Goal: Complete application form: Complete application form

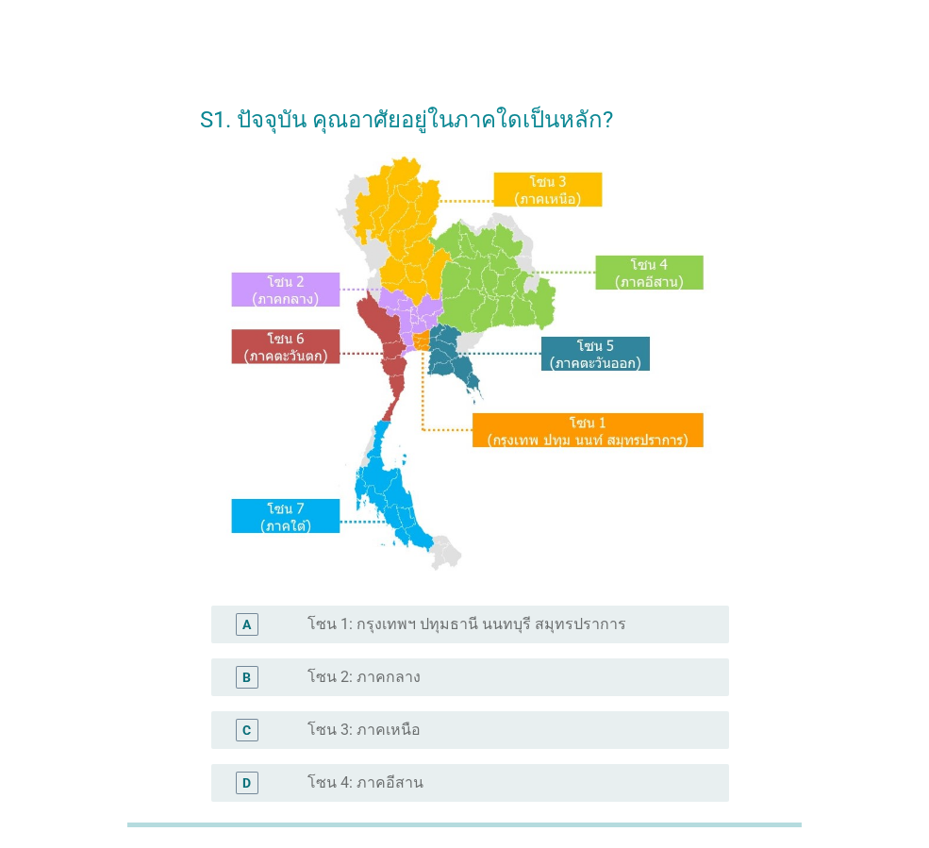
click at [354, 632] on label "โซน 1: กรุงเทพฯ ปทุมธานี นนทบุรี สมุทรปราการ" at bounding box center [466, 624] width 319 height 19
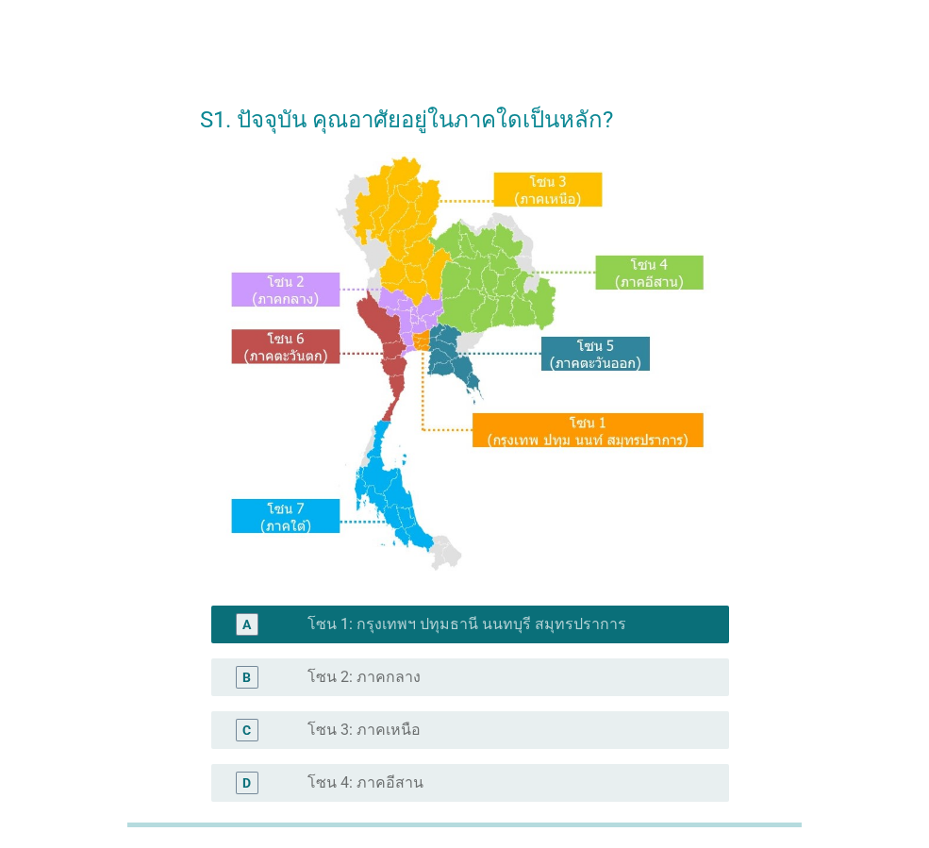
scroll to position [354, 0]
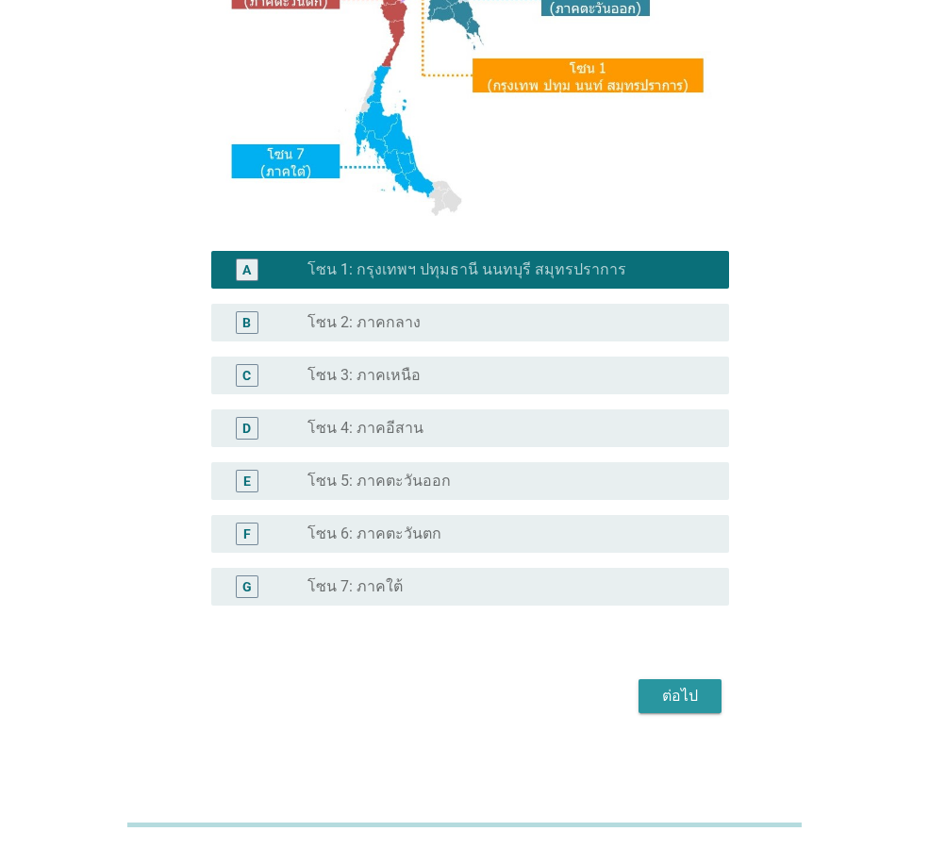
click at [671, 690] on div "ต่อไป" at bounding box center [679, 695] width 53 height 23
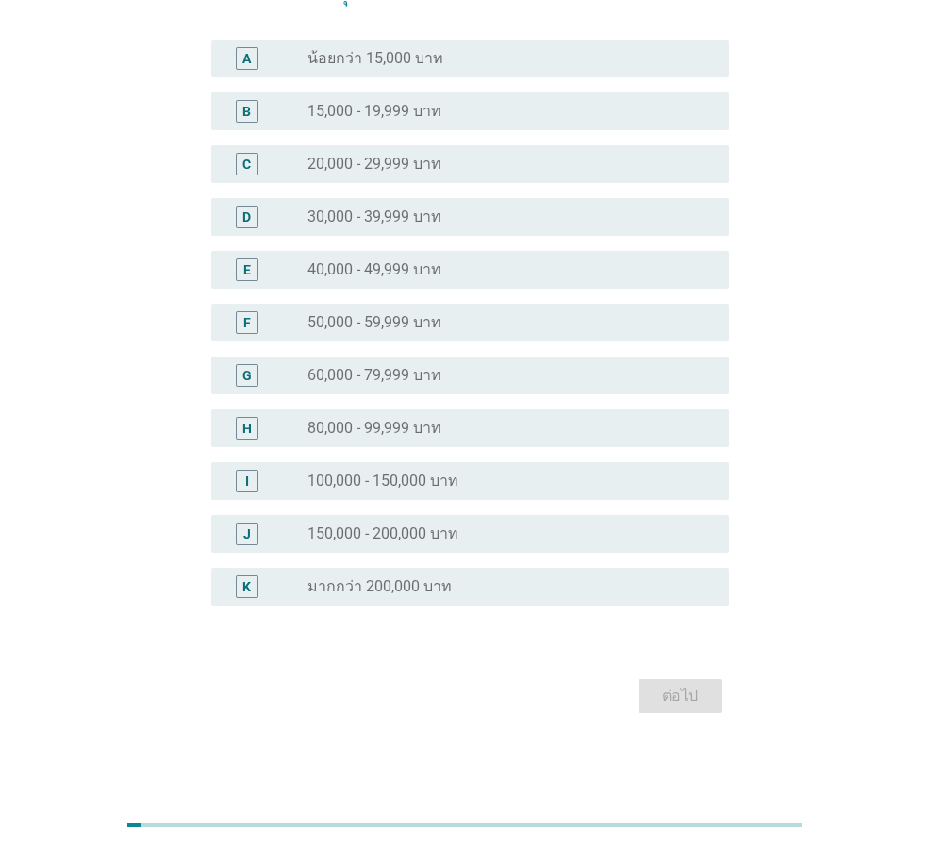
scroll to position [0, 0]
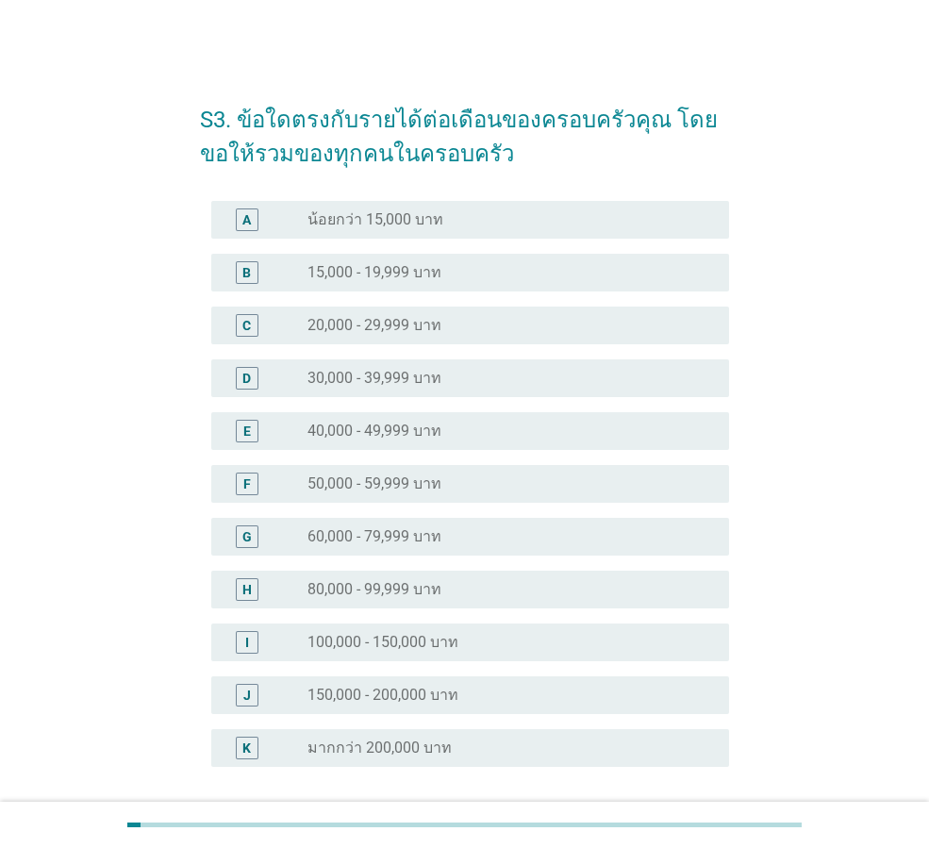
click at [364, 434] on label "40,000 - 49,999 บาท" at bounding box center [374, 430] width 134 height 19
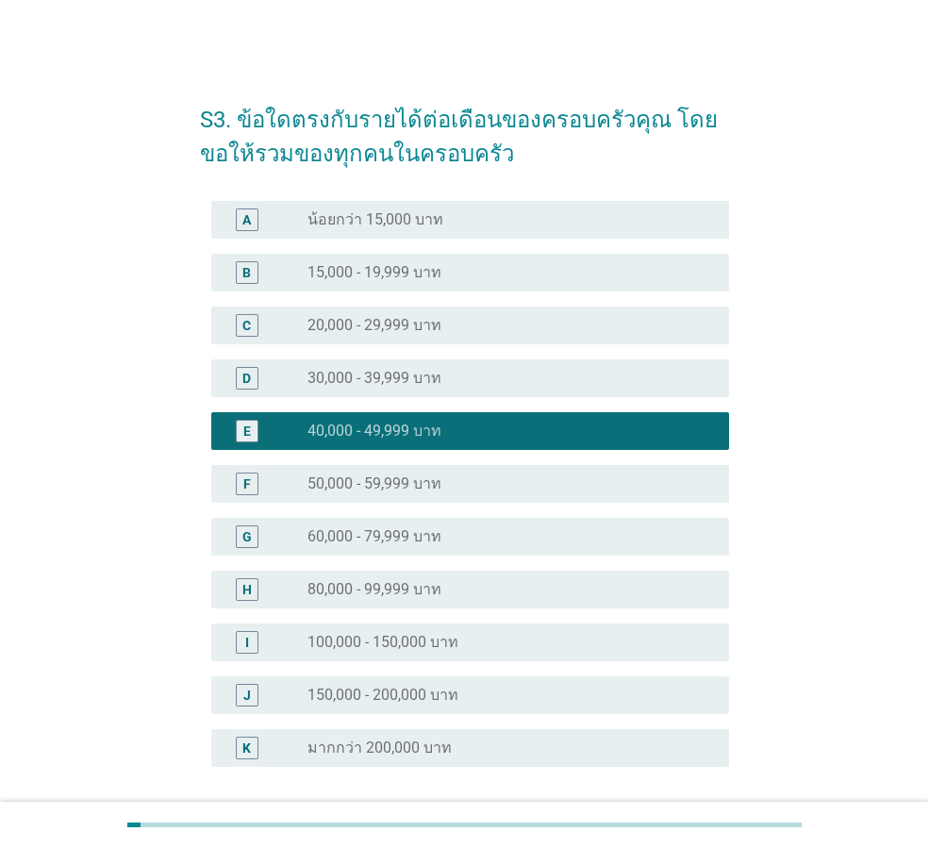
scroll to position [161, 0]
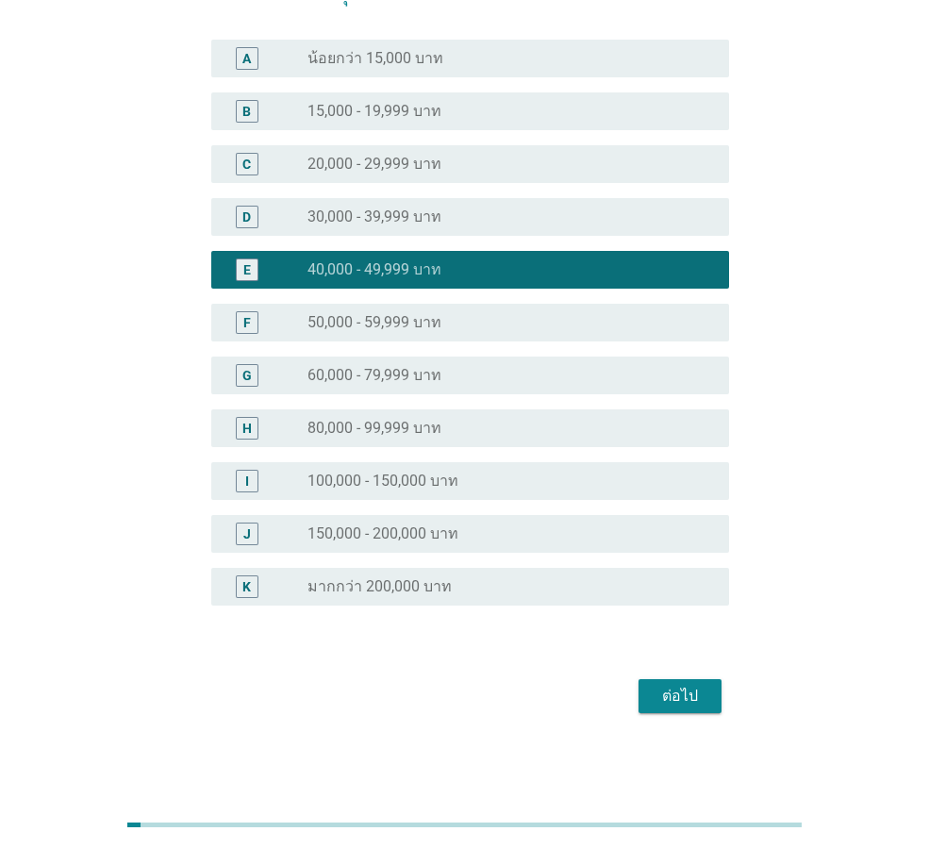
click at [684, 692] on div "ต่อไป" at bounding box center [679, 695] width 53 height 23
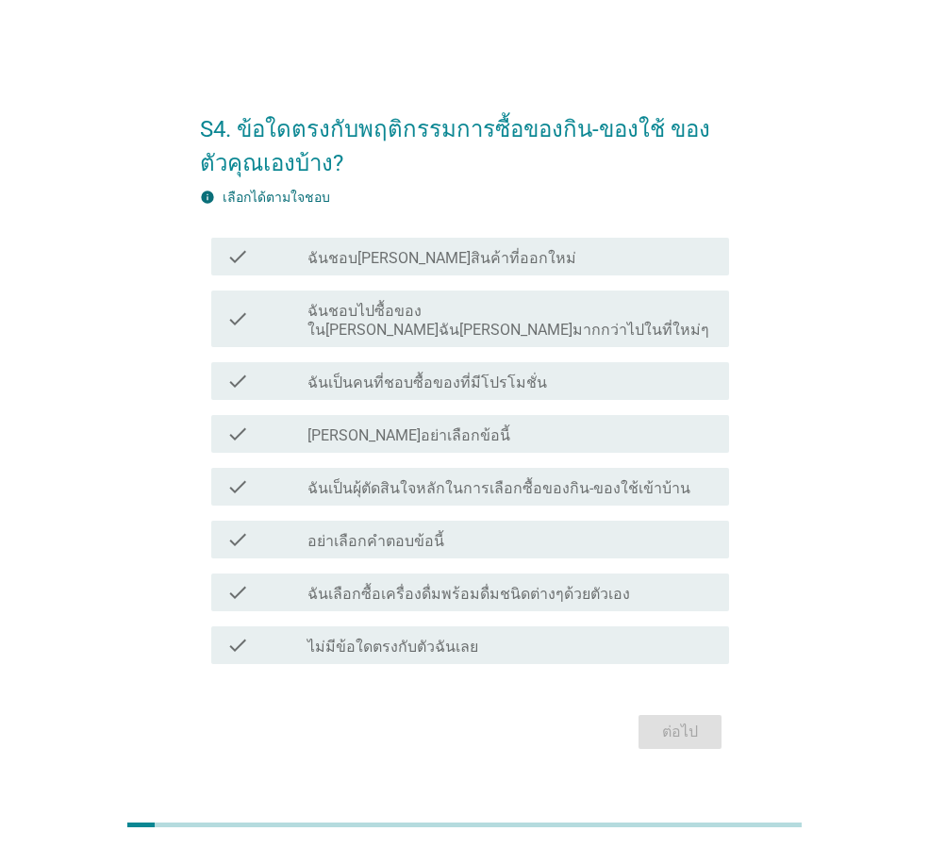
click at [390, 268] on label "ฉันชอบ[PERSON_NAME]สินค้าที่ออกใหม่" at bounding box center [441, 258] width 269 height 19
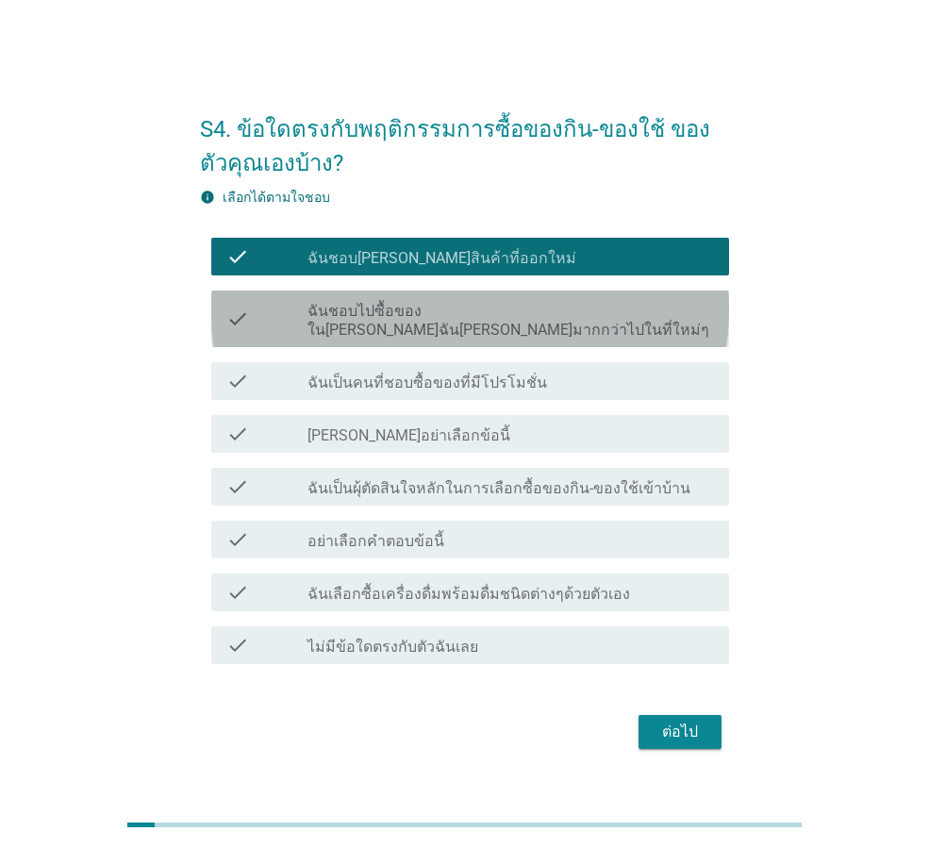
click at [414, 326] on label "ฉันชอบไปซื้อของใน[PERSON_NAME]ฉัน[PERSON_NAME]มากกว่าไปในที่ใหม่ๆ" at bounding box center [510, 321] width 406 height 38
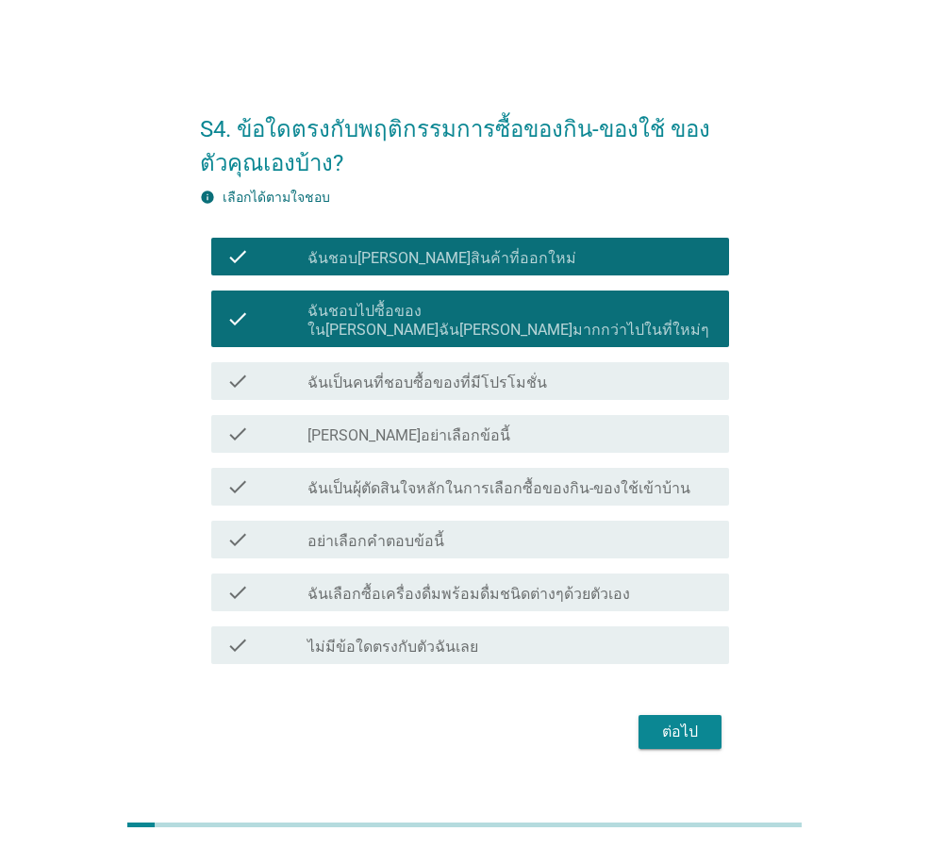
scroll to position [46, 0]
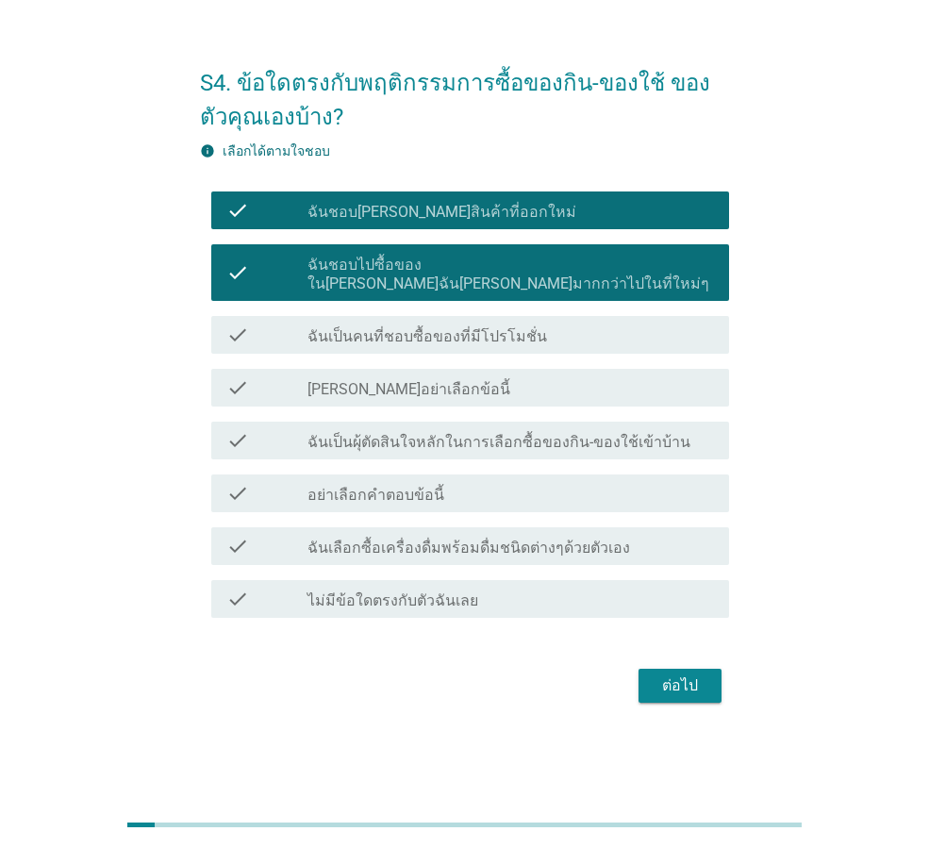
click at [429, 538] on label "ฉันเลือกซื้อเครื่องดื่มพร้อมดื่มชนิดต่างๆด้วยตัวเอง" at bounding box center [468, 547] width 322 height 19
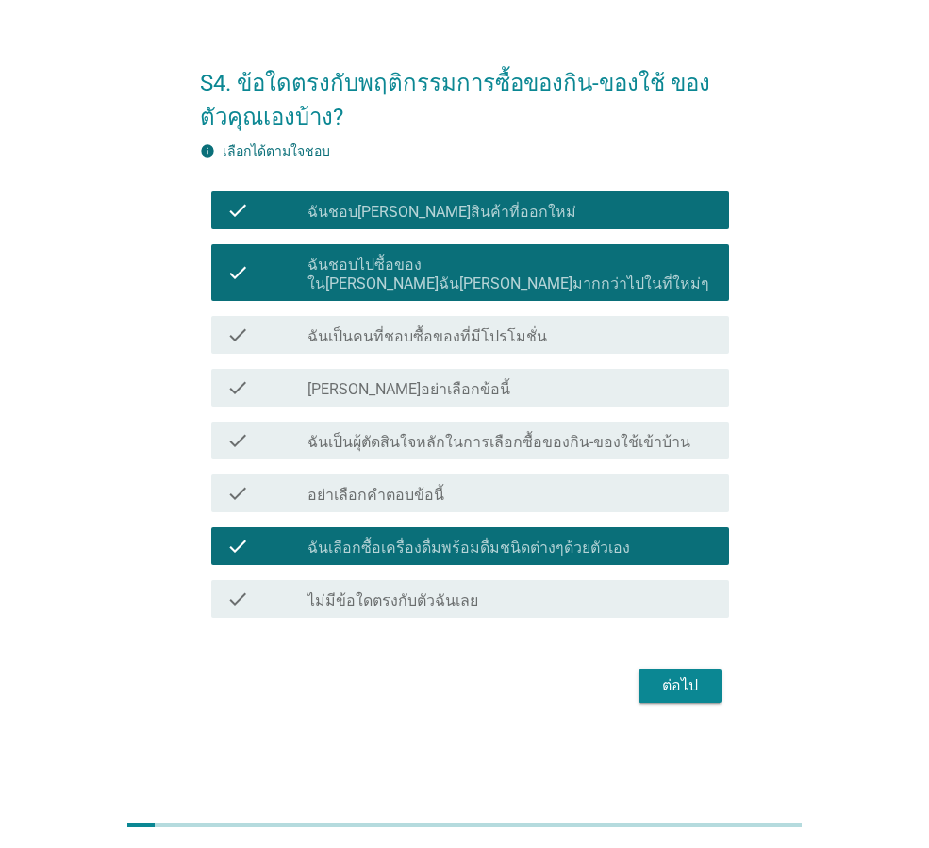
click at [688, 684] on div "ต่อไป" at bounding box center [679, 685] width 53 height 23
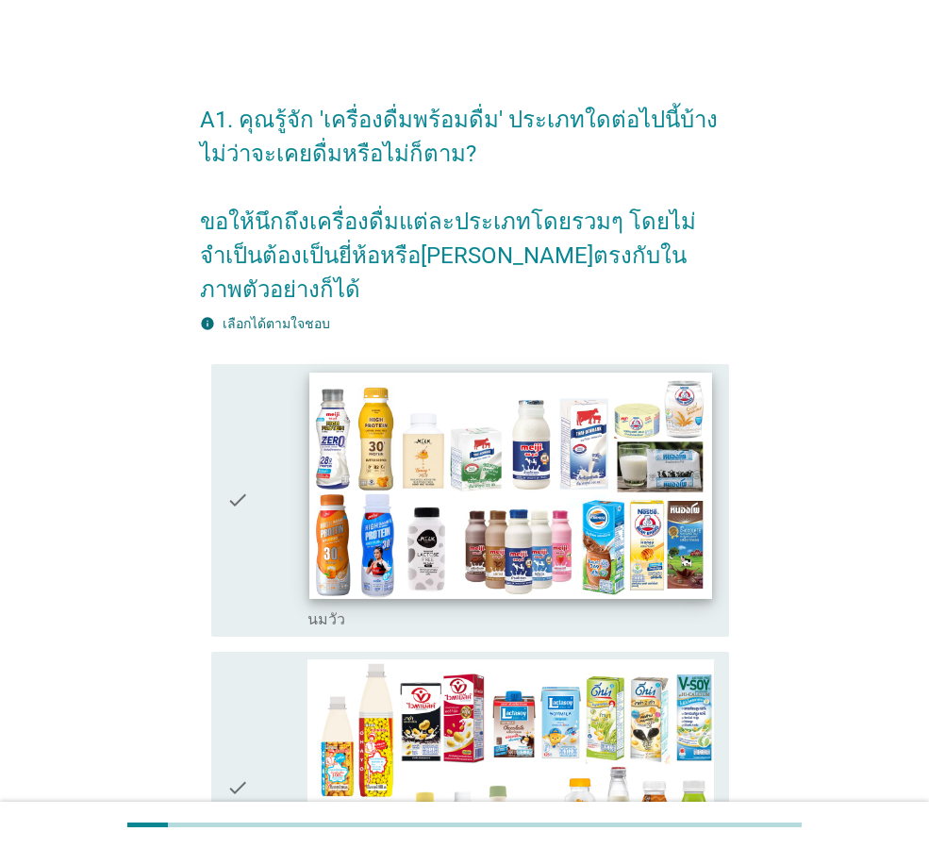
click at [404, 512] on img at bounding box center [510, 485] width 402 height 226
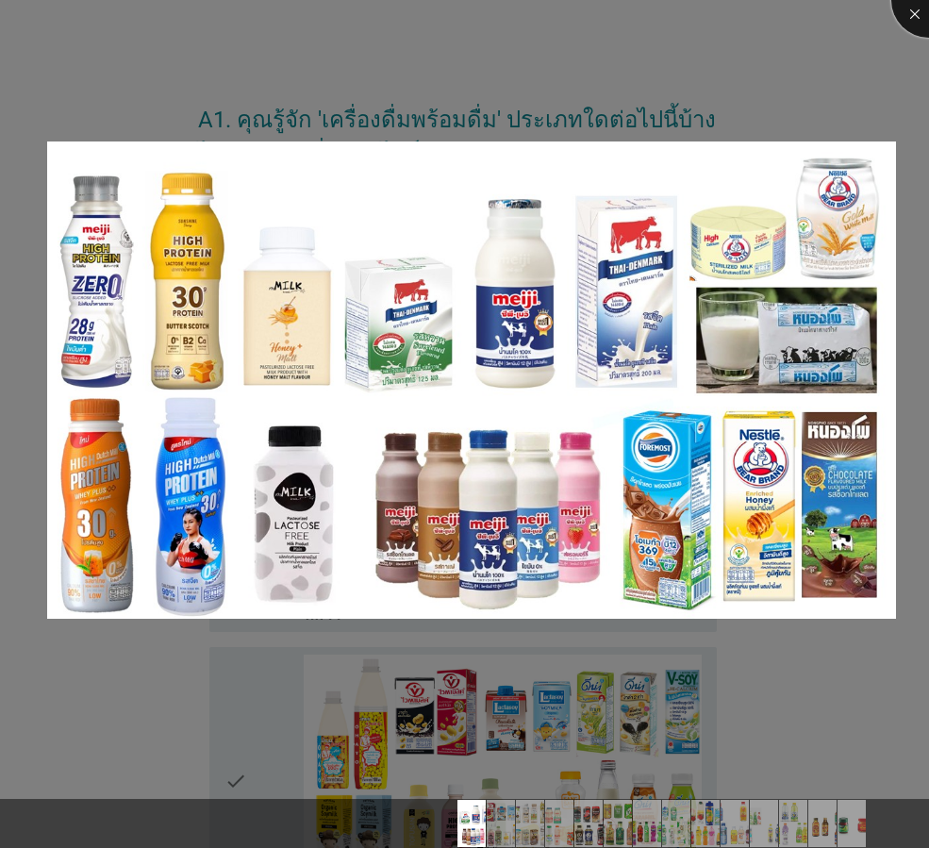
click at [909, 19] on div at bounding box center [928, -1] width 75 height 75
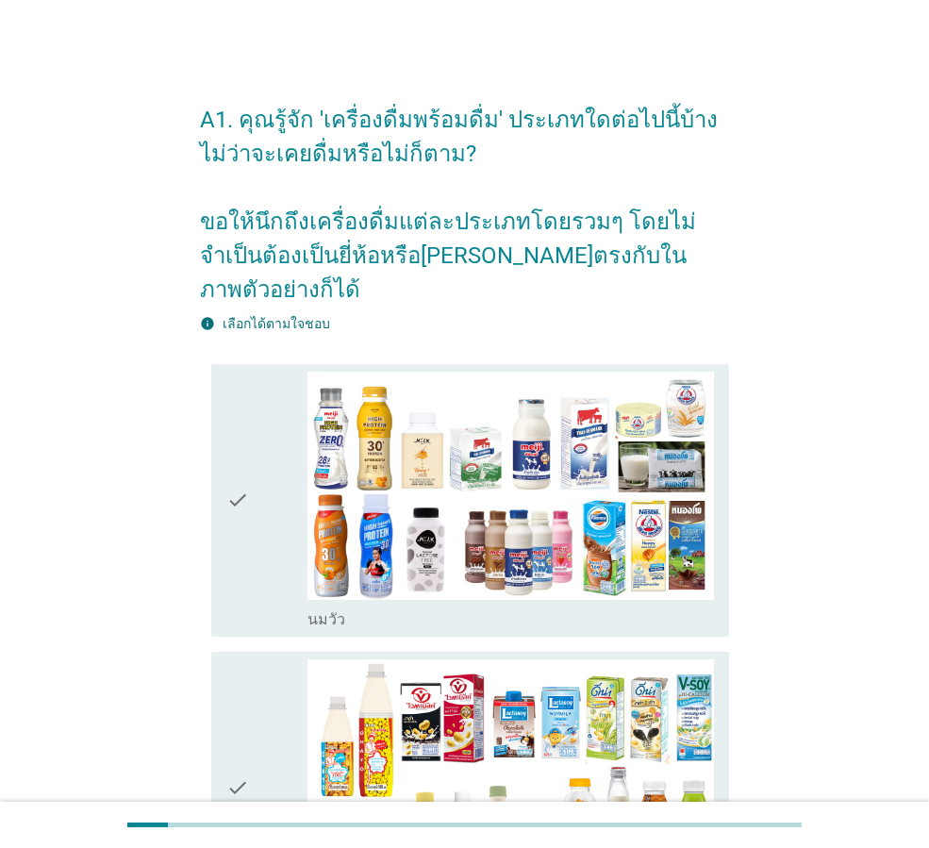
scroll to position [94, 0]
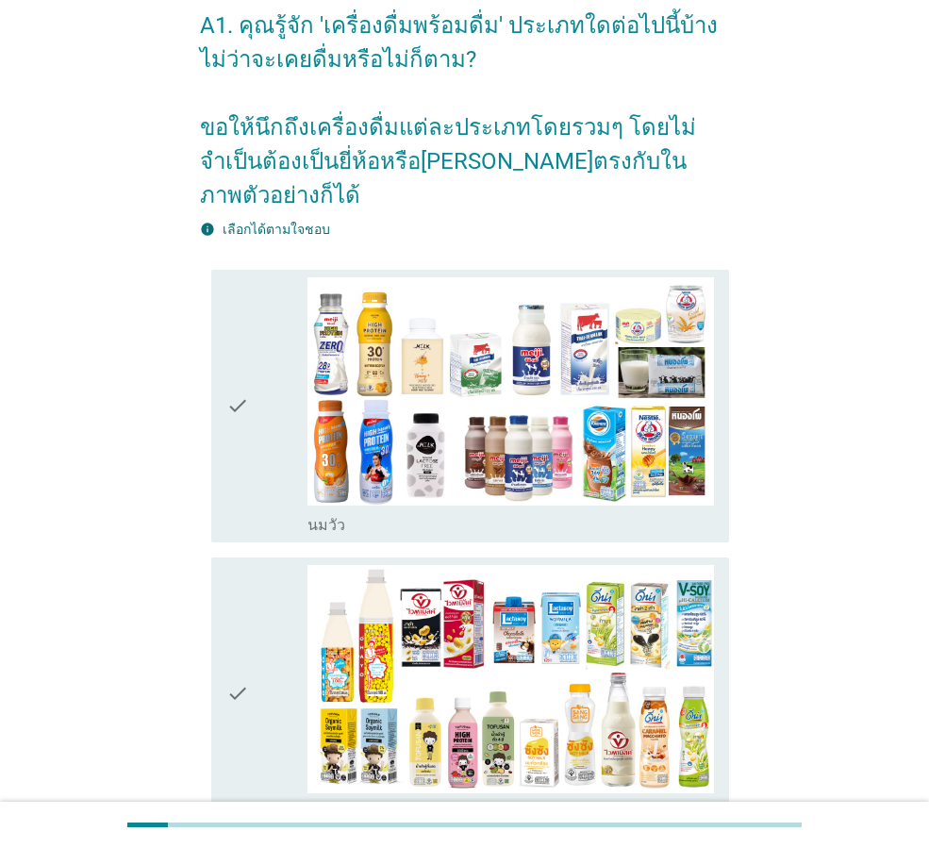
click at [218, 370] on div "check check_box_outline_blank [PERSON_NAME]" at bounding box center [470, 406] width 518 height 272
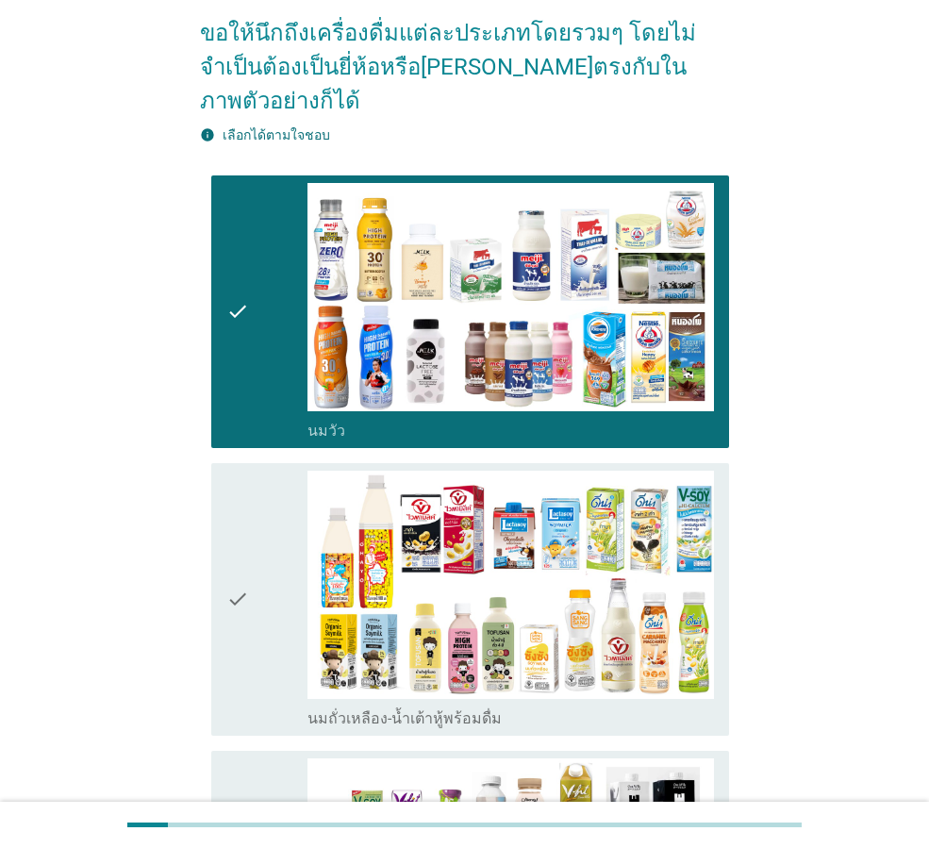
scroll to position [283, 0]
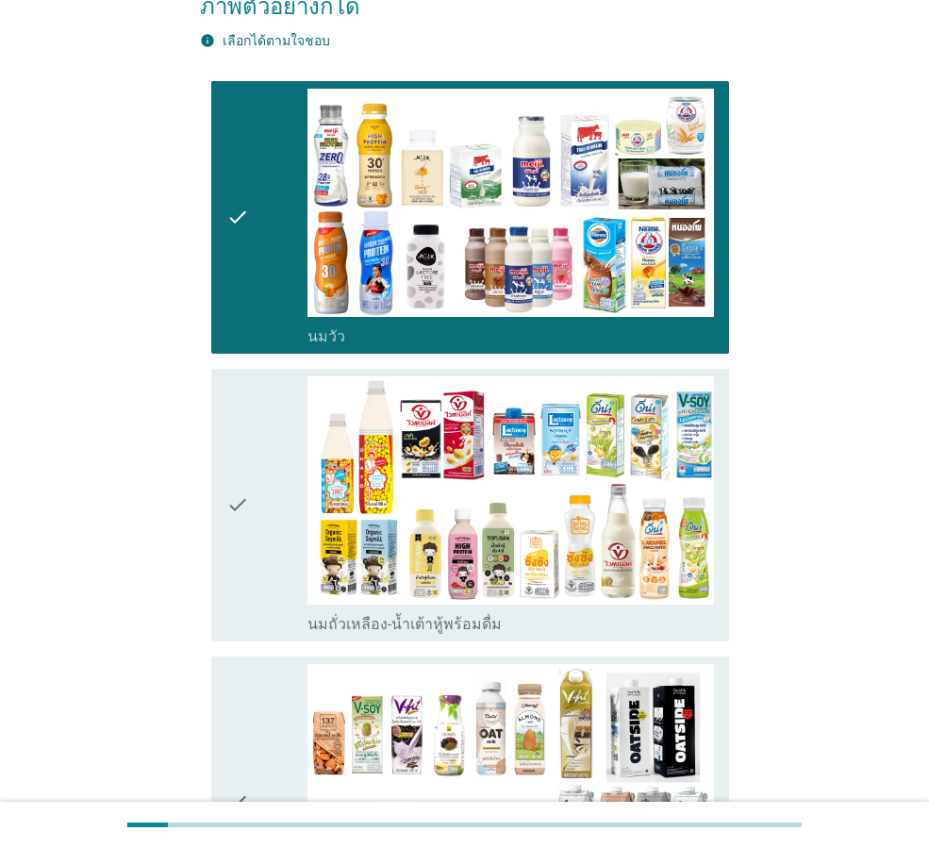
click at [232, 471] on icon "check" at bounding box center [237, 504] width 23 height 257
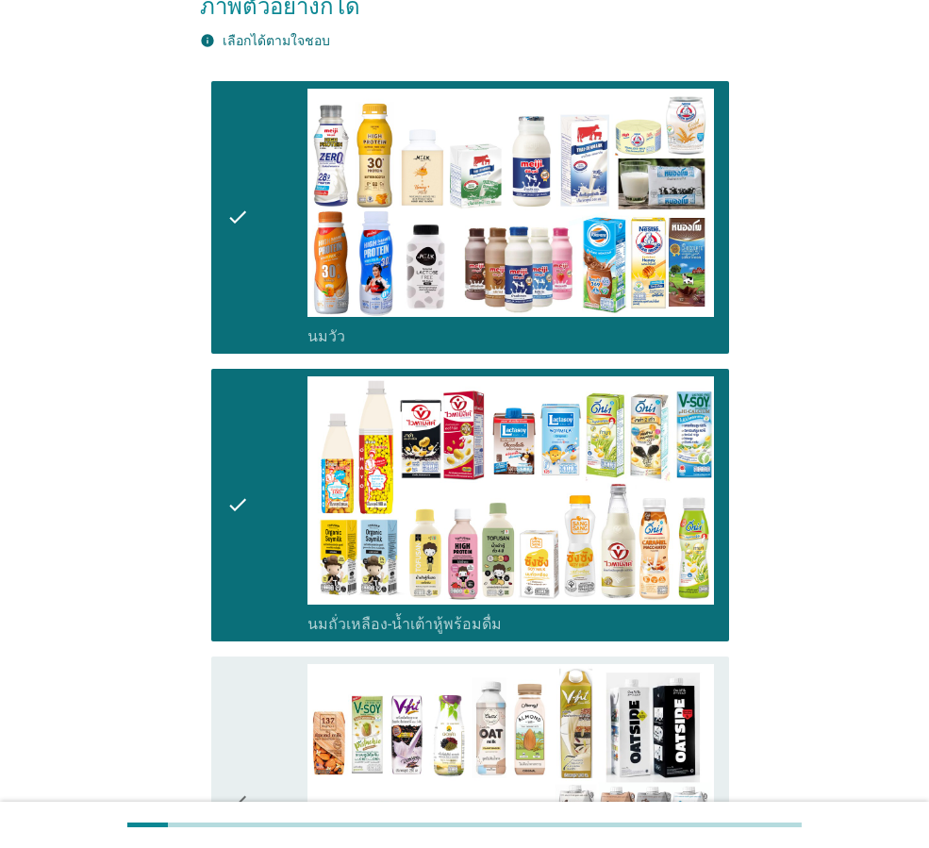
scroll to position [471, 0]
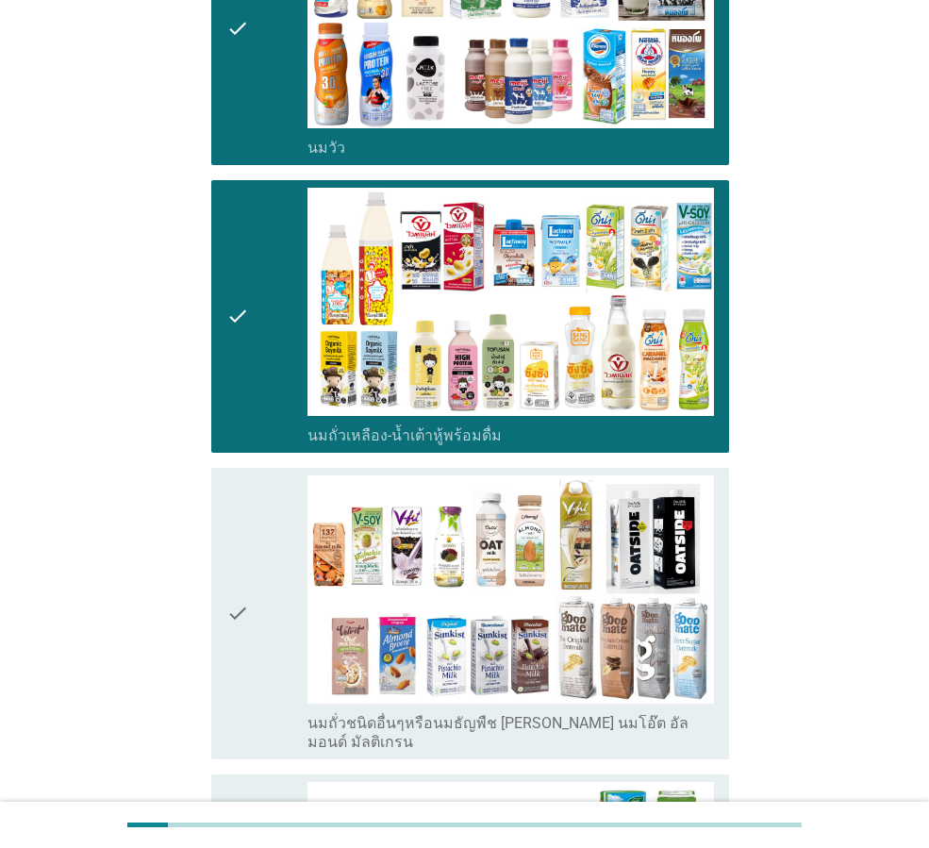
click at [231, 515] on icon "check" at bounding box center [237, 613] width 23 height 276
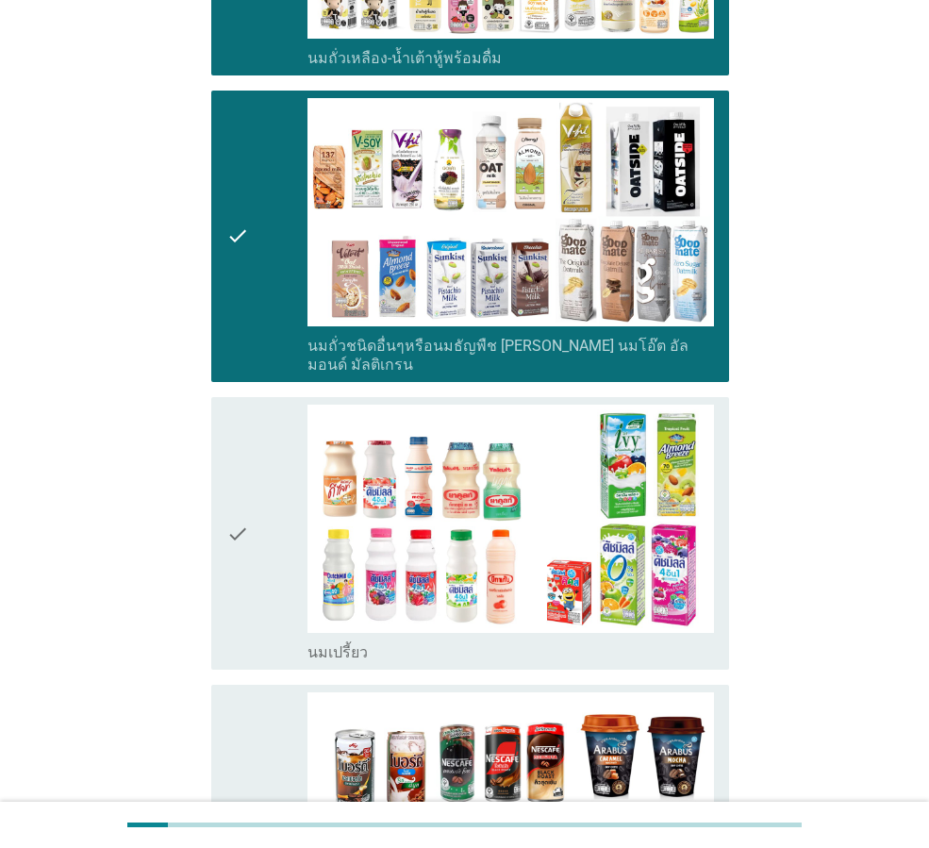
click at [262, 495] on div "check" at bounding box center [266, 532] width 81 height 257
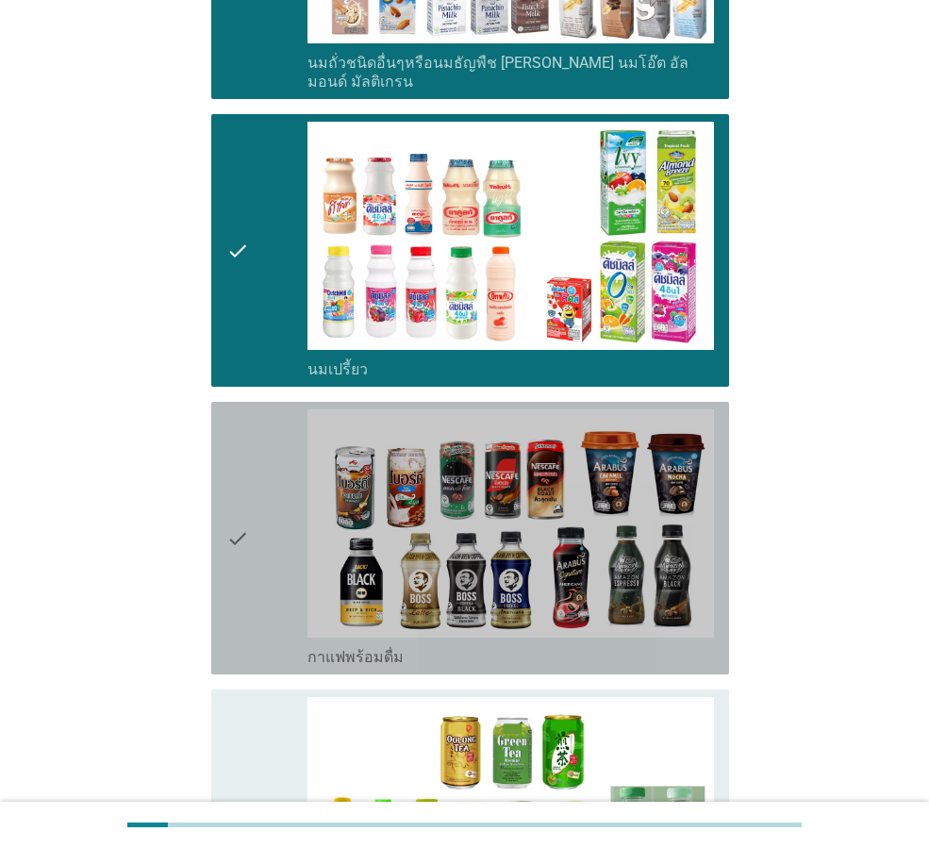
click at [253, 500] on div "check" at bounding box center [266, 537] width 81 height 257
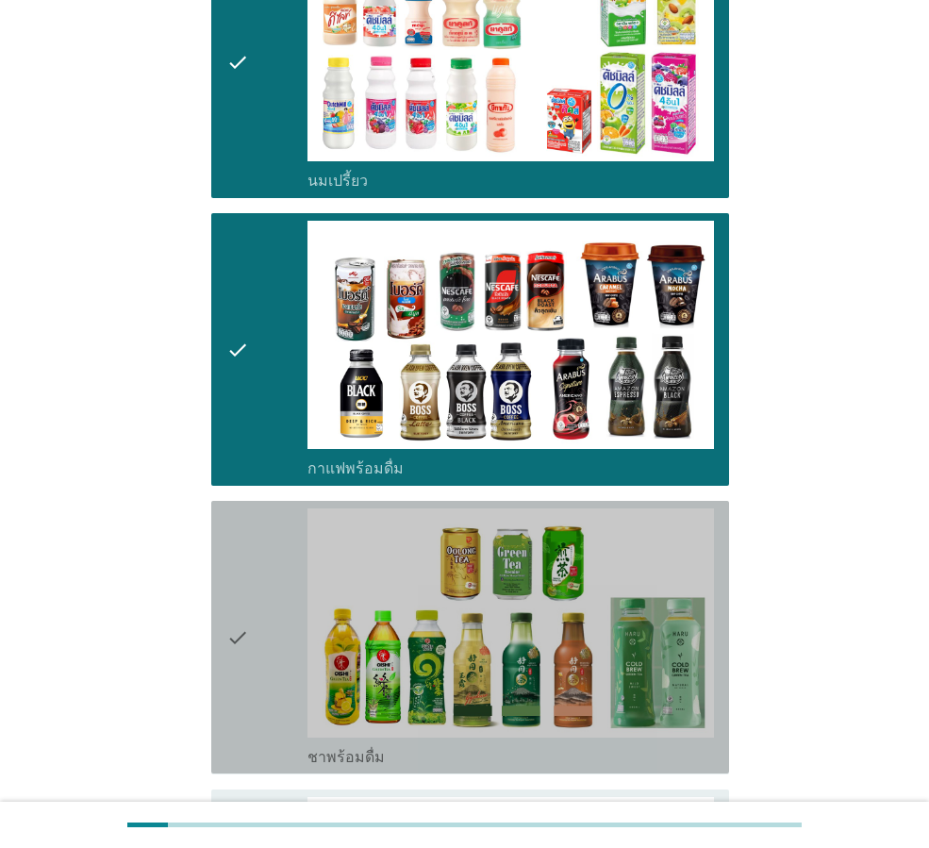
click at [223, 573] on div "check check_box_outline_blank ชาพร้อมดื่ม" at bounding box center [470, 637] width 518 height 272
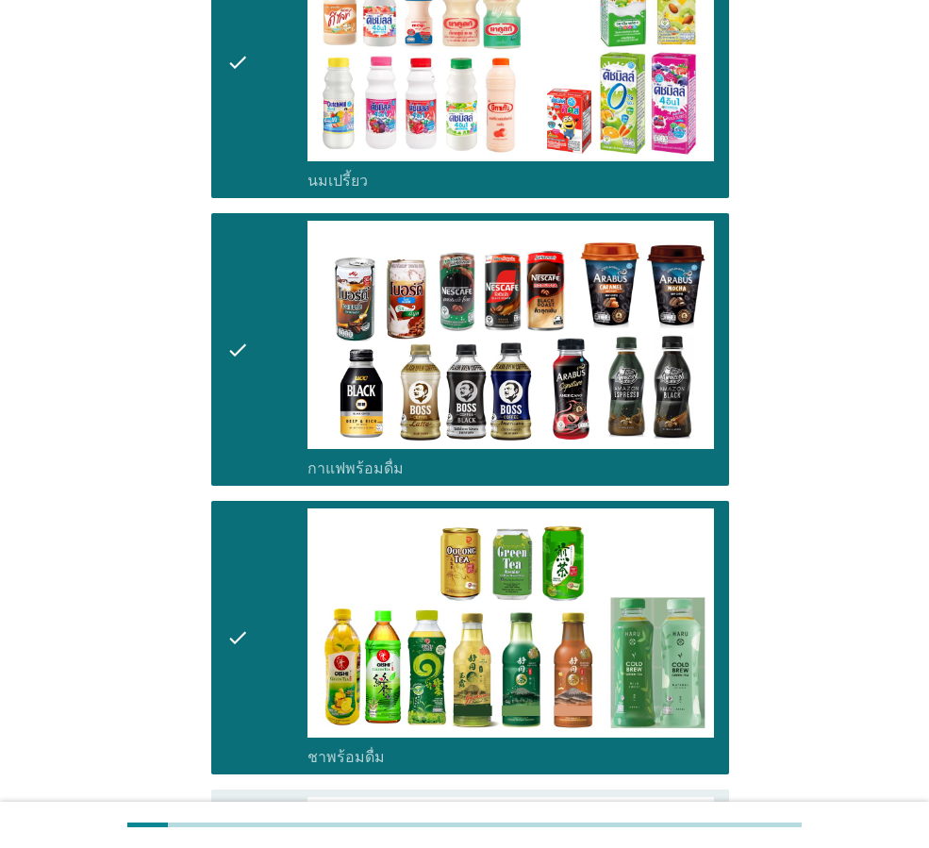
scroll to position [1603, 0]
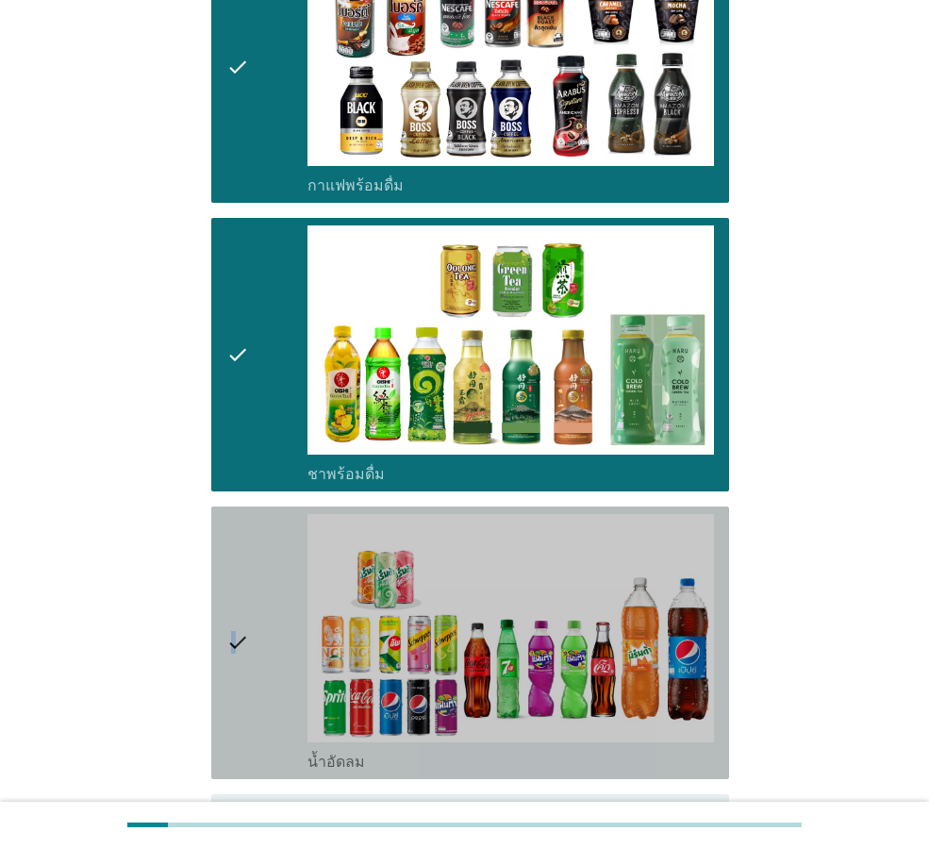
click at [236, 568] on icon "check" at bounding box center [237, 642] width 23 height 257
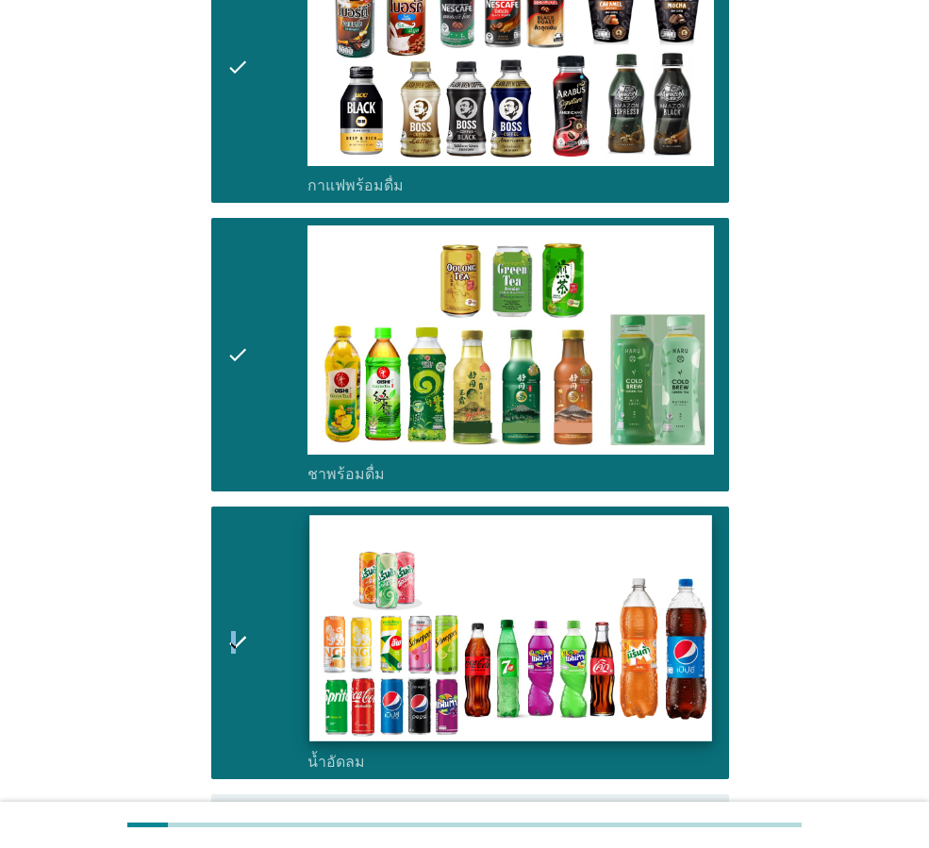
scroll to position [1885, 0]
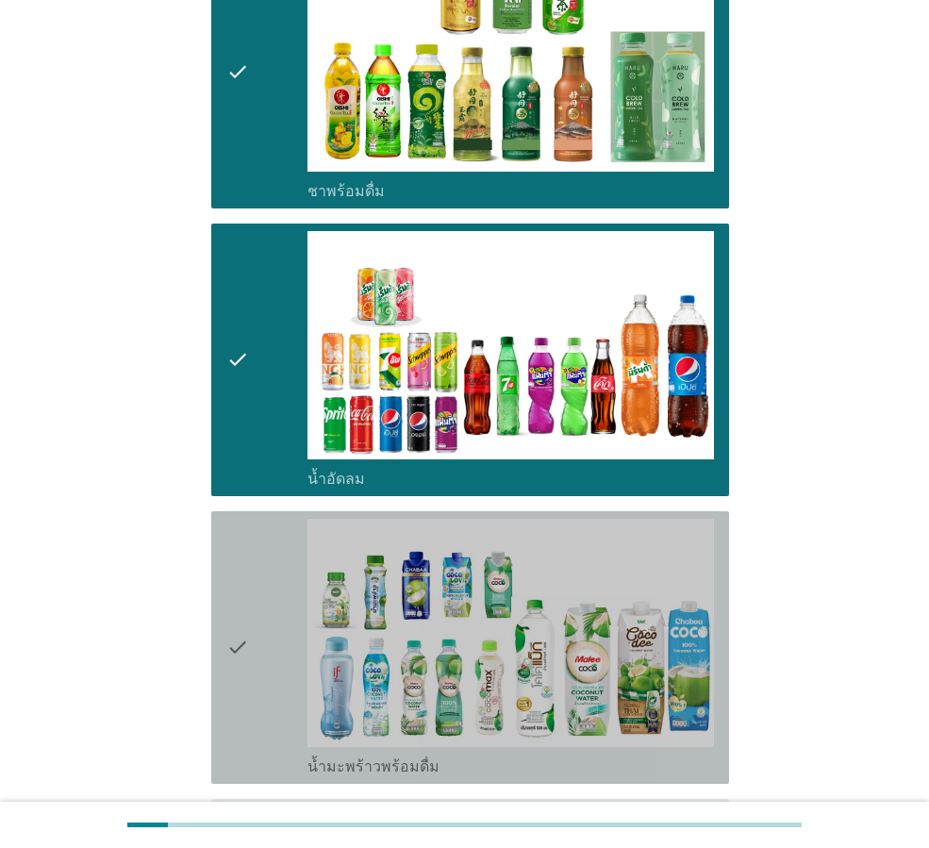
click at [239, 601] on icon "check" at bounding box center [237, 647] width 23 height 257
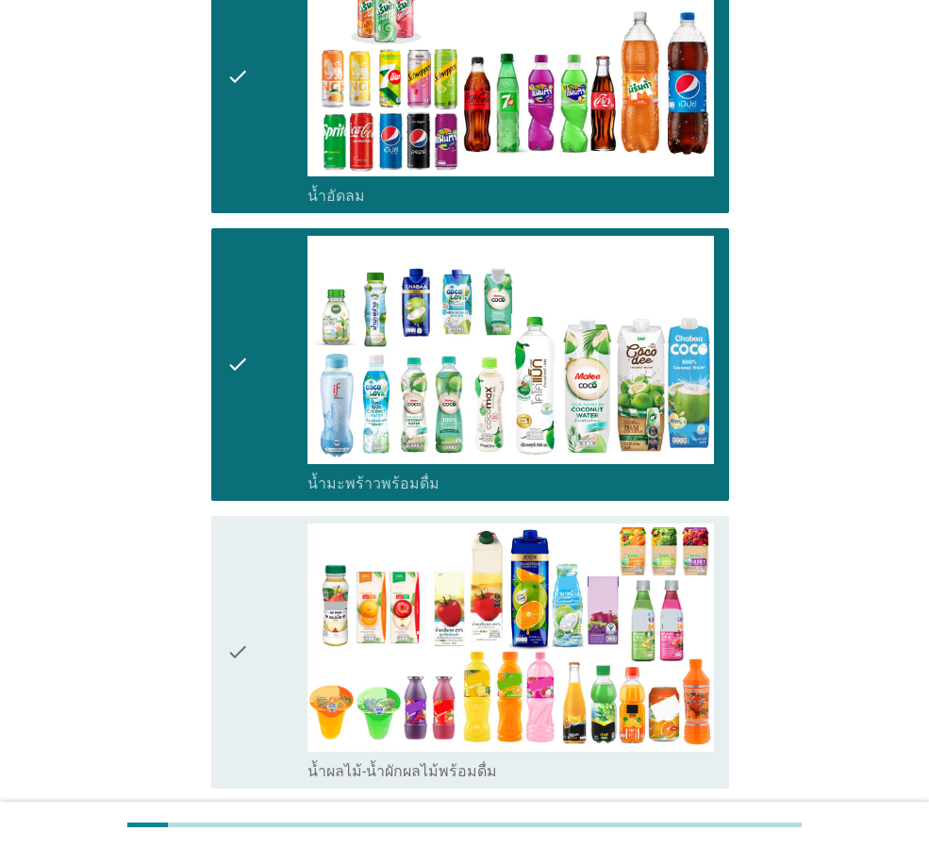
click at [245, 595] on icon "check" at bounding box center [237, 651] width 23 height 257
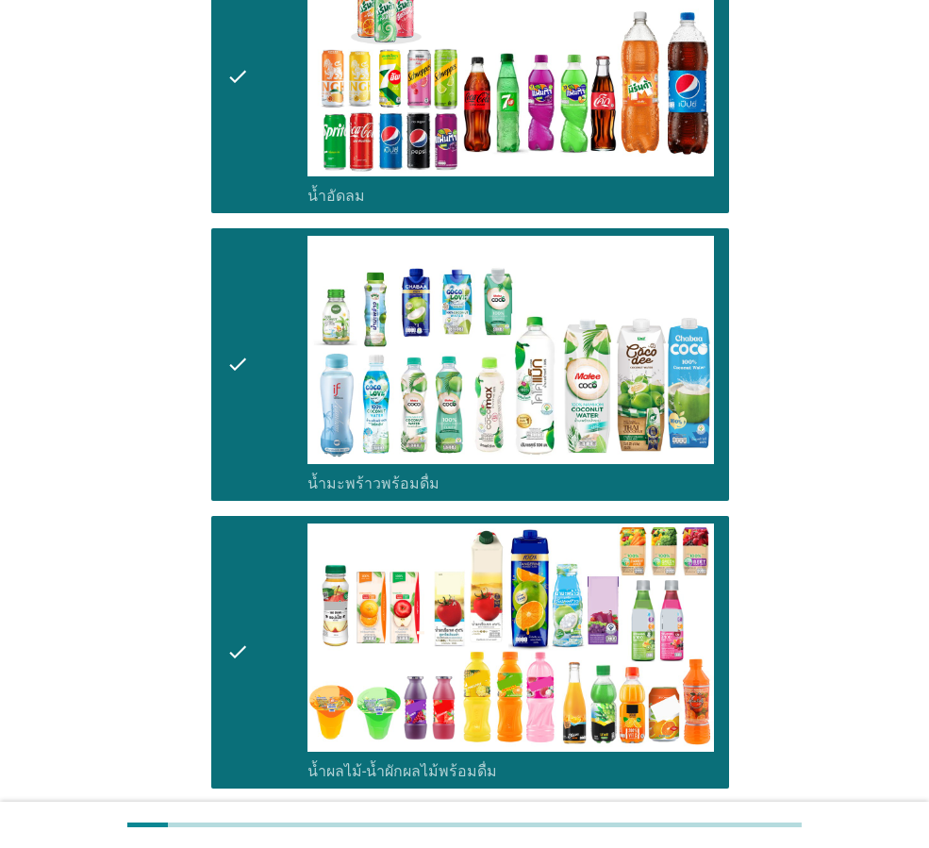
scroll to position [2451, 0]
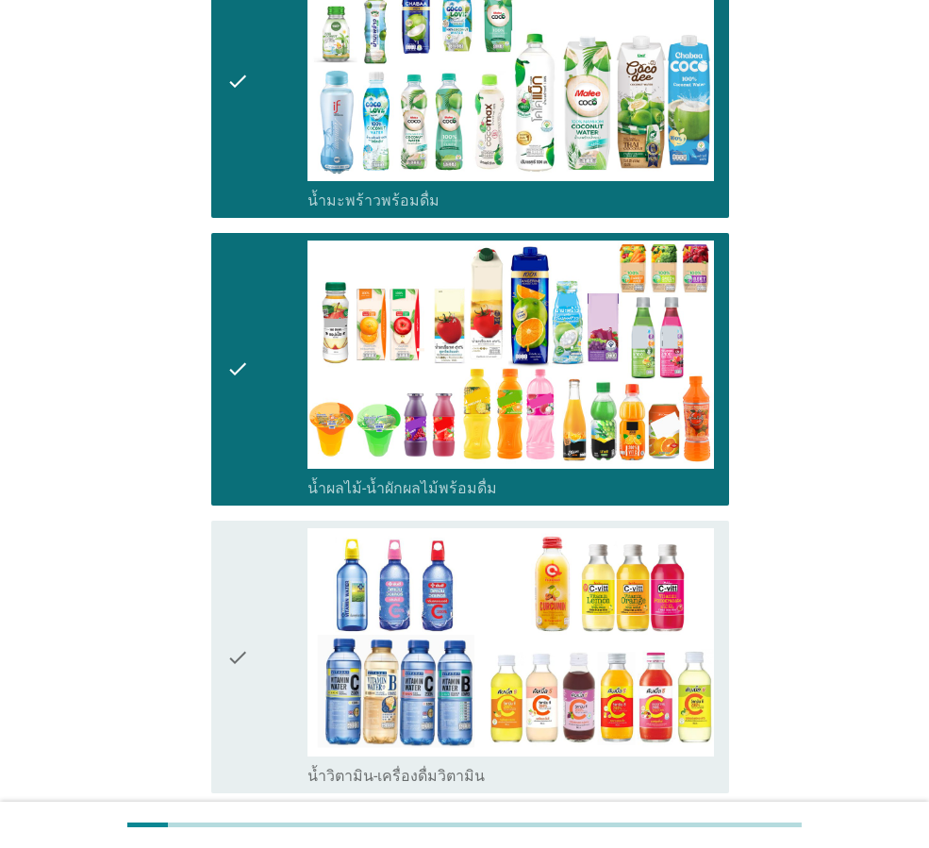
click at [238, 593] on icon "check" at bounding box center [237, 656] width 23 height 257
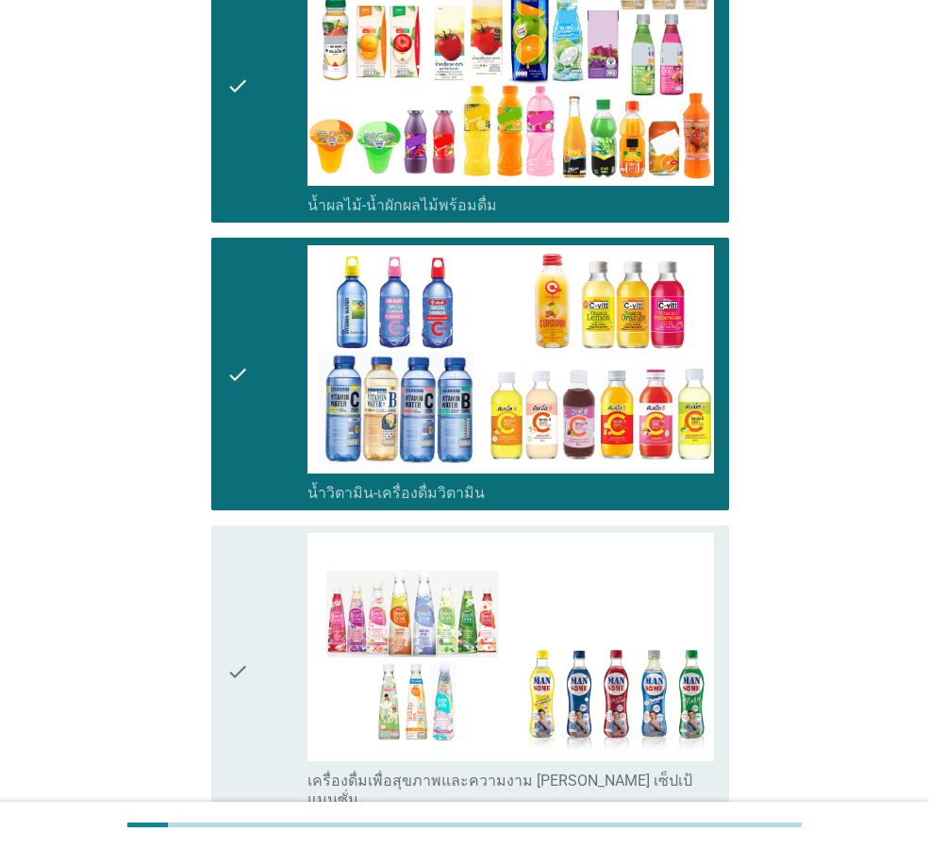
click at [241, 599] on icon "check" at bounding box center [237, 671] width 23 height 276
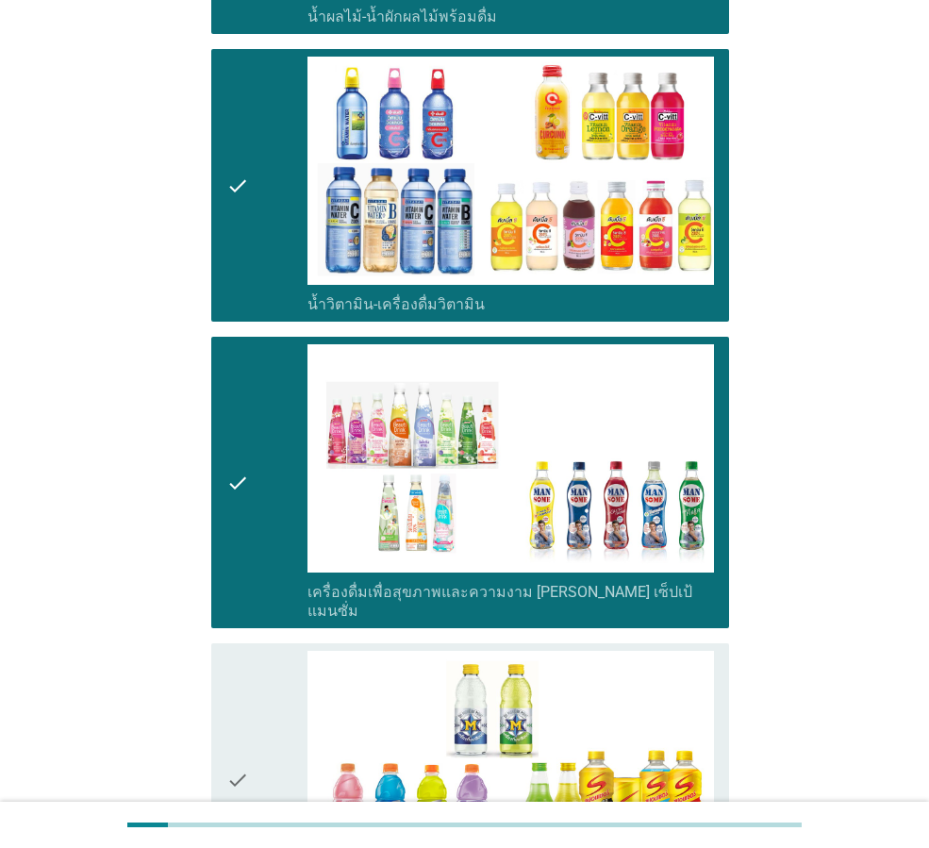
scroll to position [3017, 0]
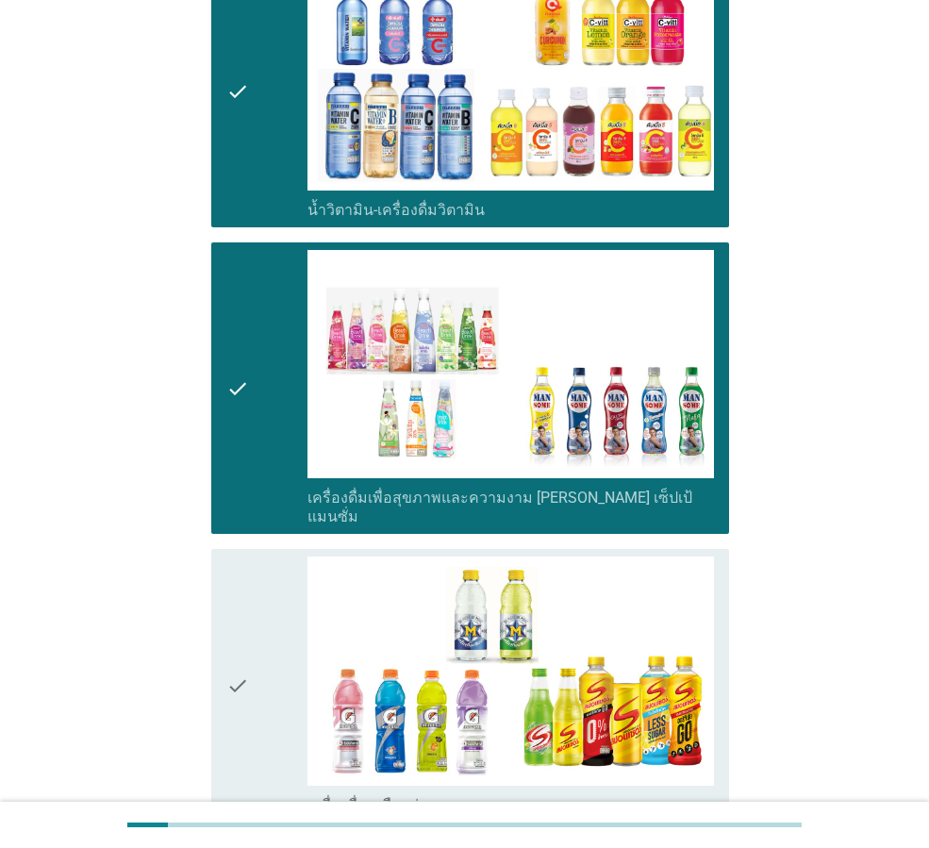
click at [227, 616] on icon "check" at bounding box center [237, 684] width 23 height 257
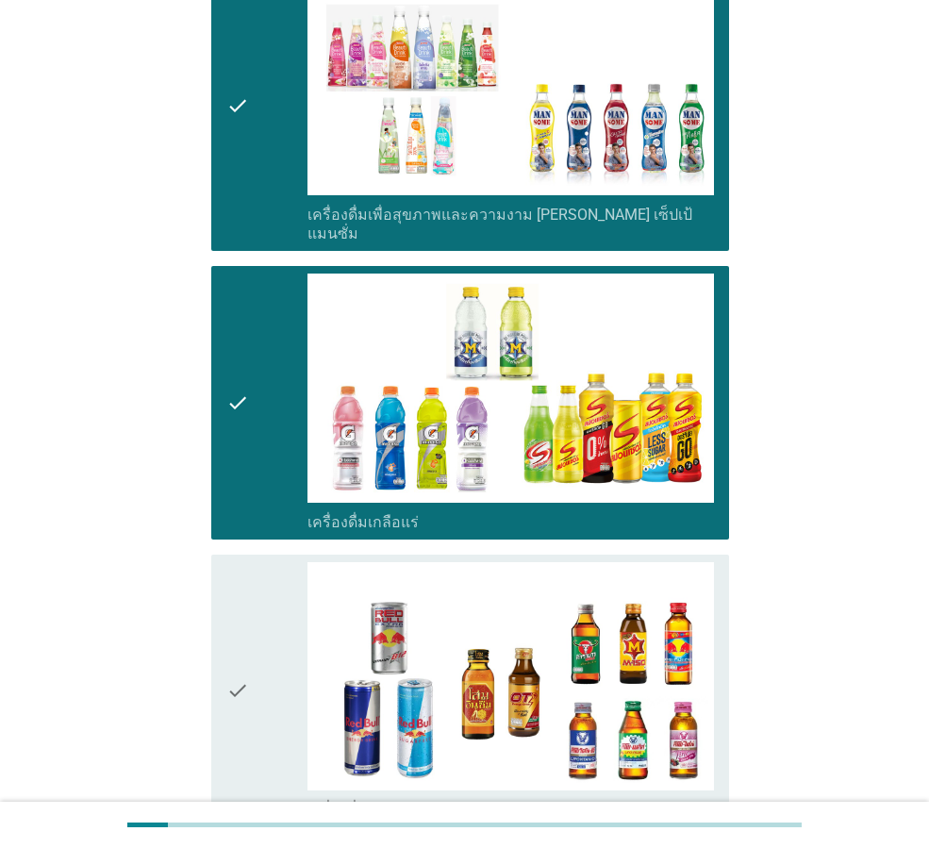
click at [226, 603] on icon "check" at bounding box center [237, 690] width 23 height 257
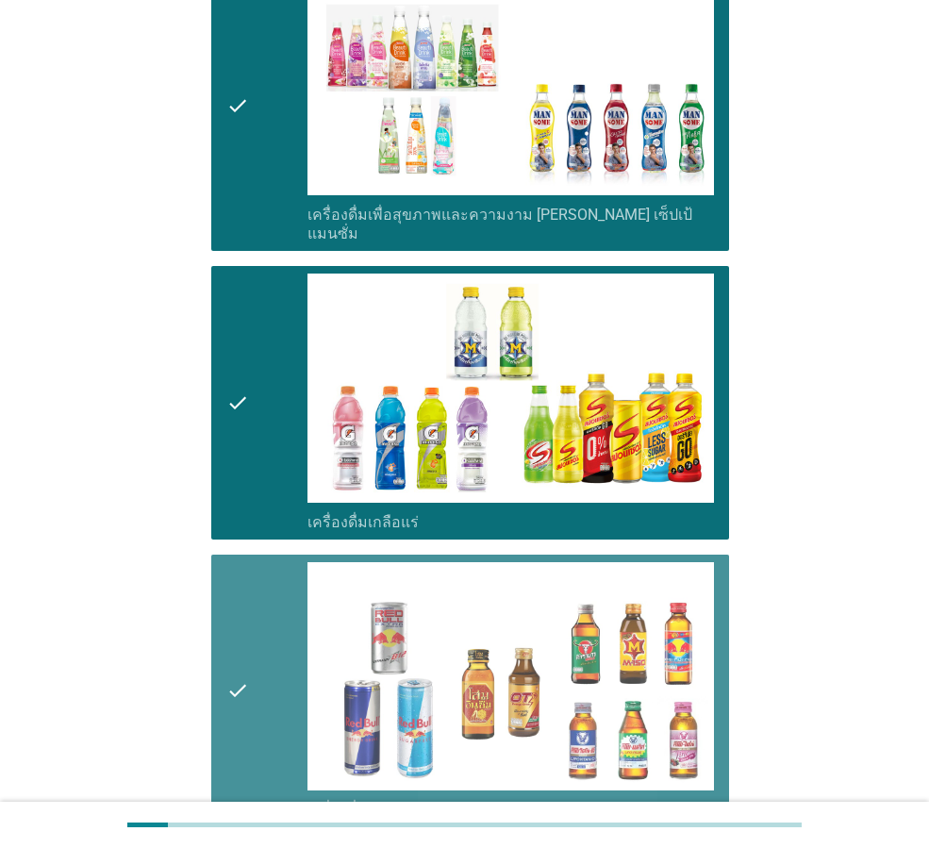
scroll to position [3582, 0]
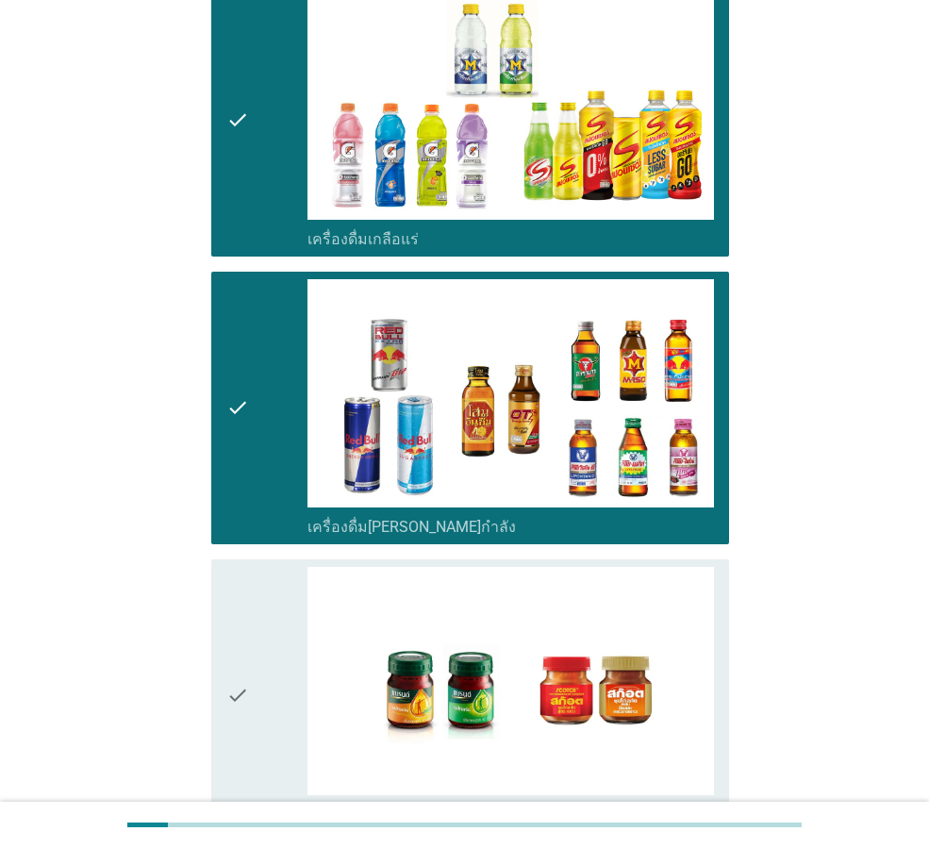
drag, startPoint x: 195, startPoint y: 621, endPoint x: 203, endPoint y: 637, distance: 17.7
click at [226, 633] on icon "check" at bounding box center [237, 695] width 23 height 257
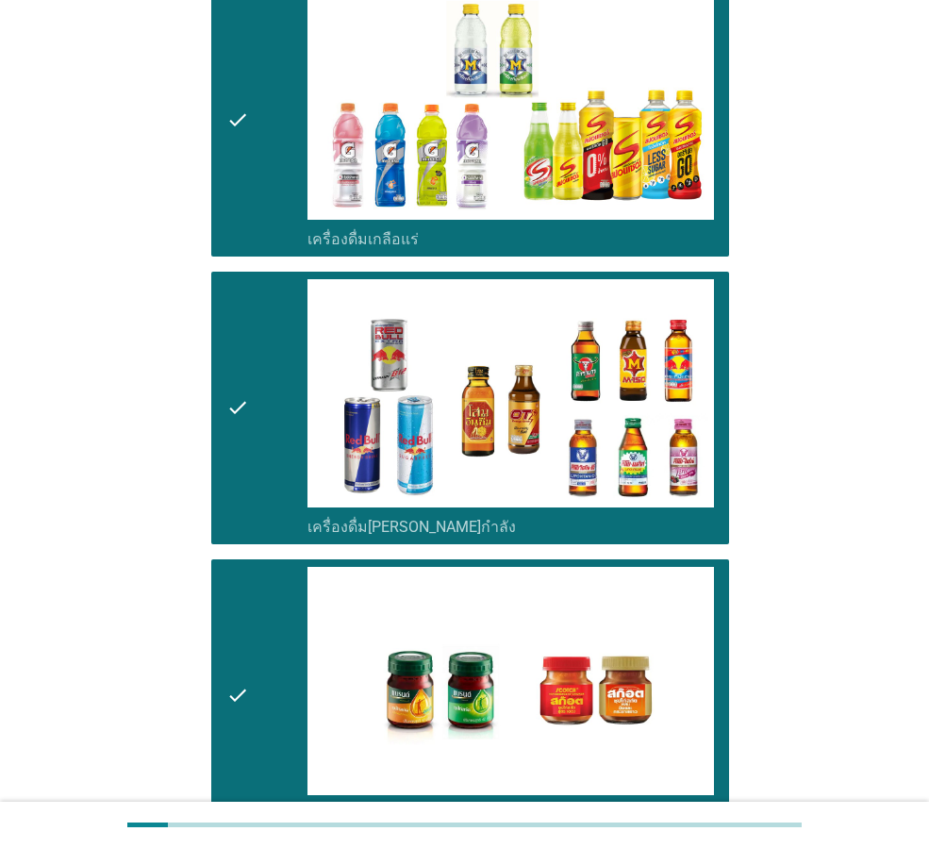
scroll to position [3767, 0]
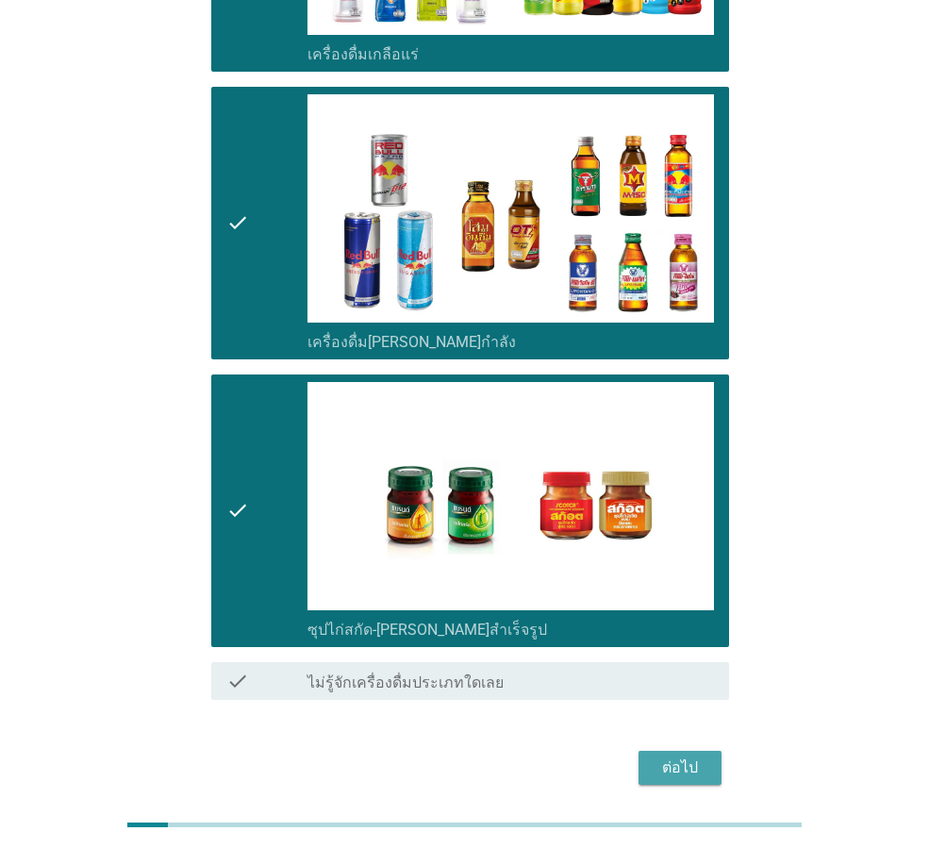
click at [688, 756] on div "ต่อไป" at bounding box center [679, 767] width 53 height 23
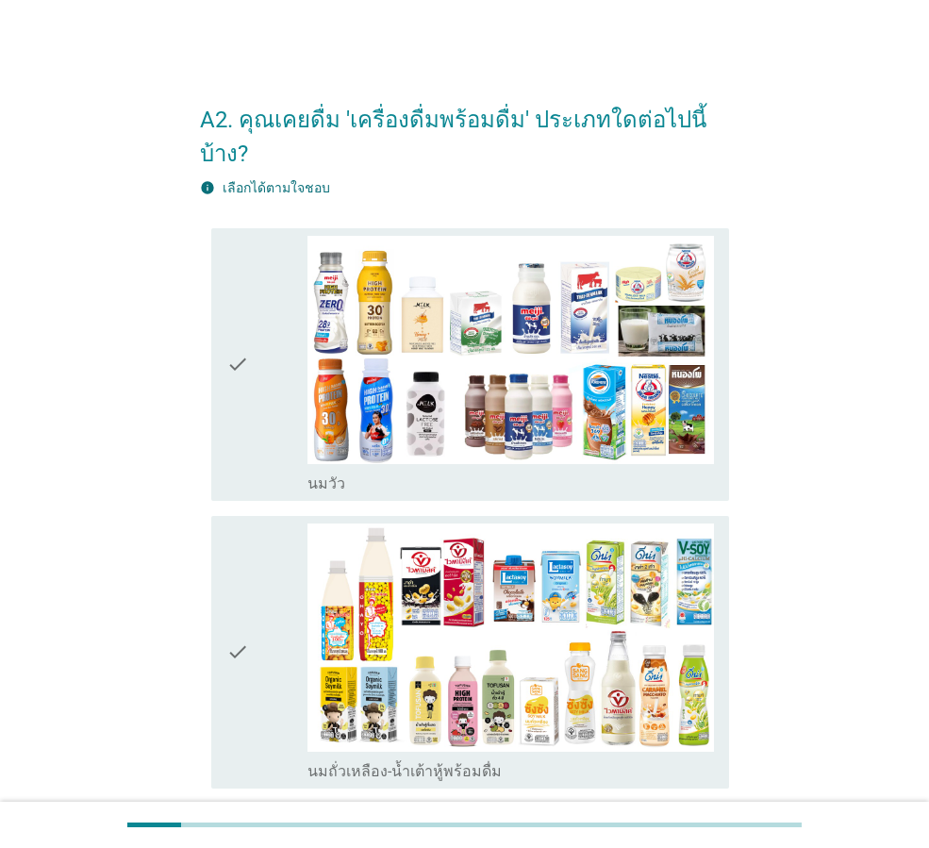
click at [256, 352] on div "check" at bounding box center [266, 364] width 81 height 257
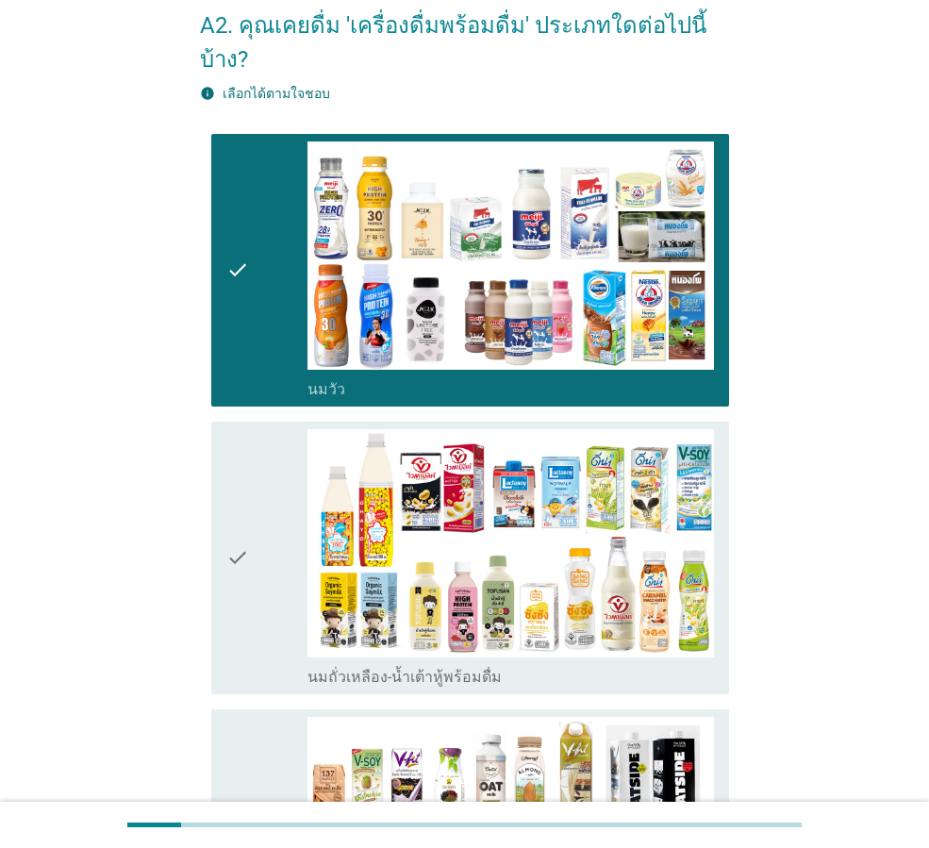
click at [261, 479] on div "check" at bounding box center [266, 557] width 81 height 257
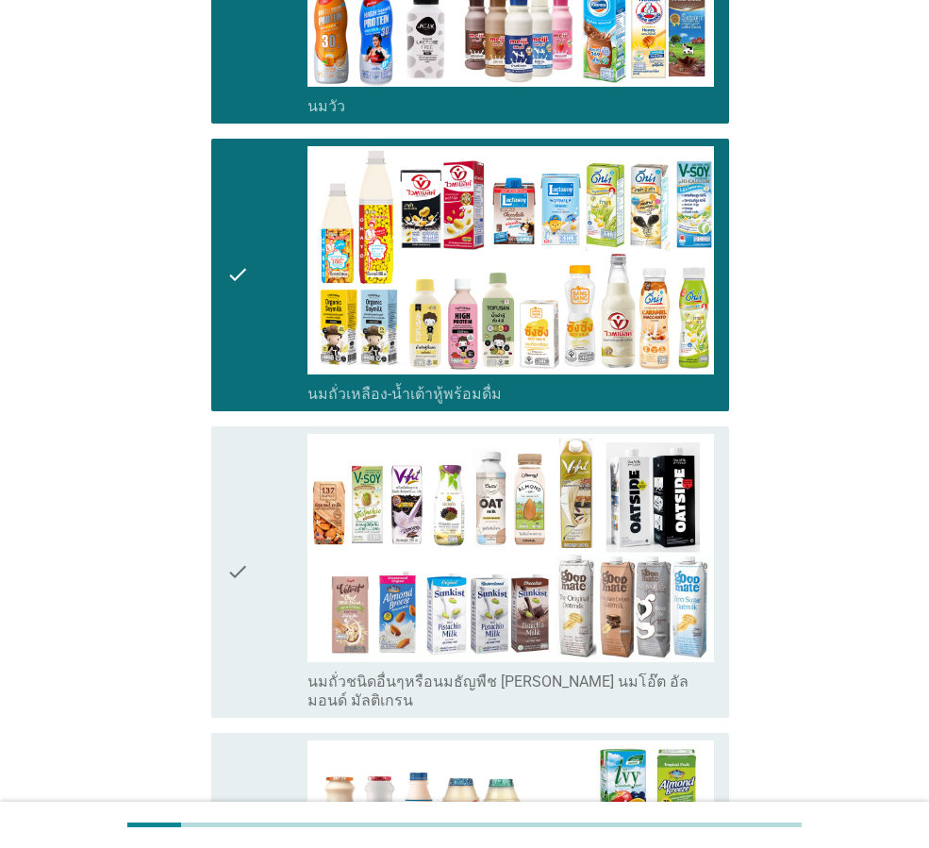
click at [248, 517] on icon "check" at bounding box center [237, 572] width 23 height 276
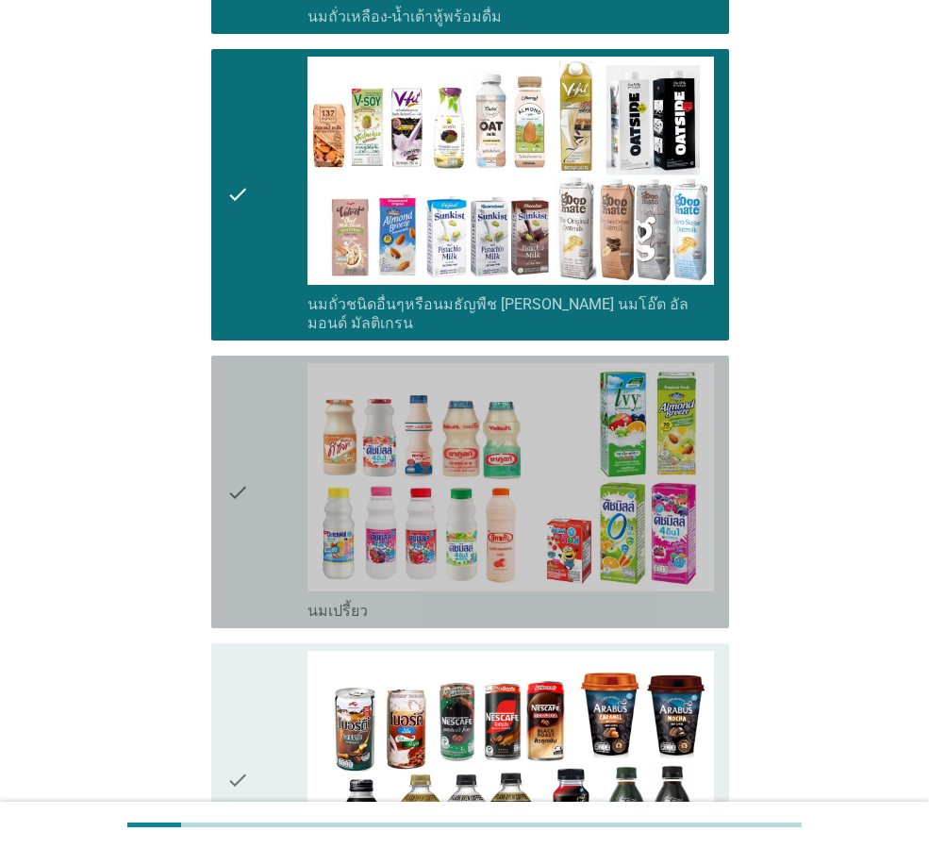
click at [286, 432] on div "check" at bounding box center [266, 491] width 81 height 257
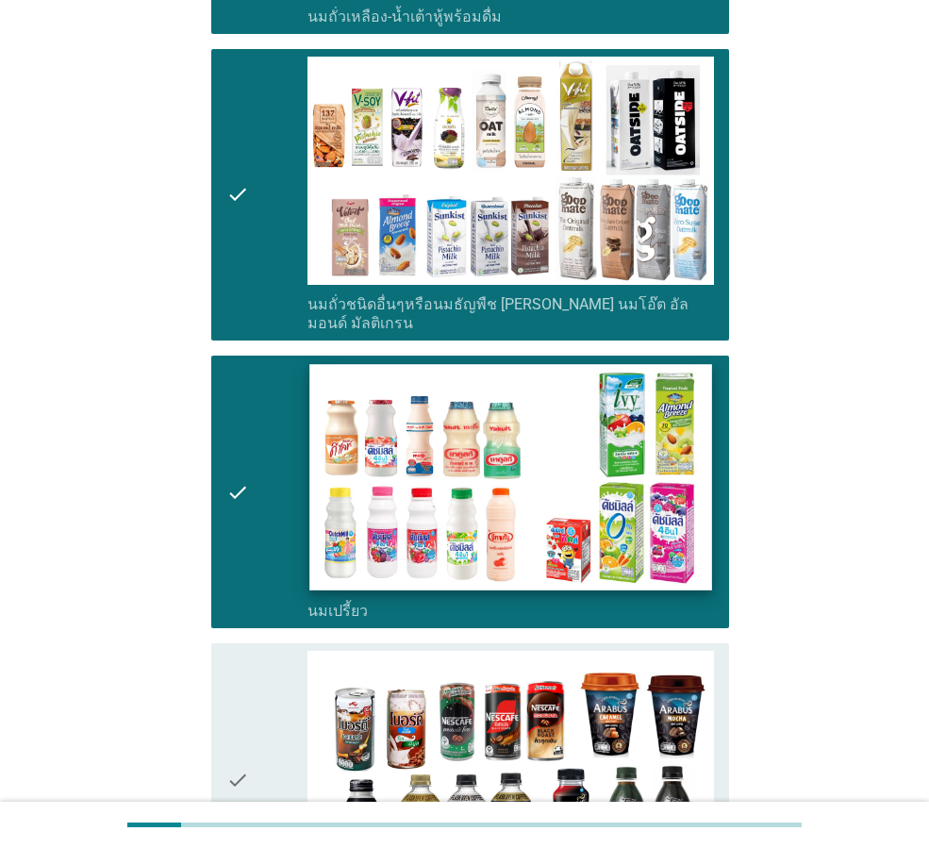
scroll to position [1037, 0]
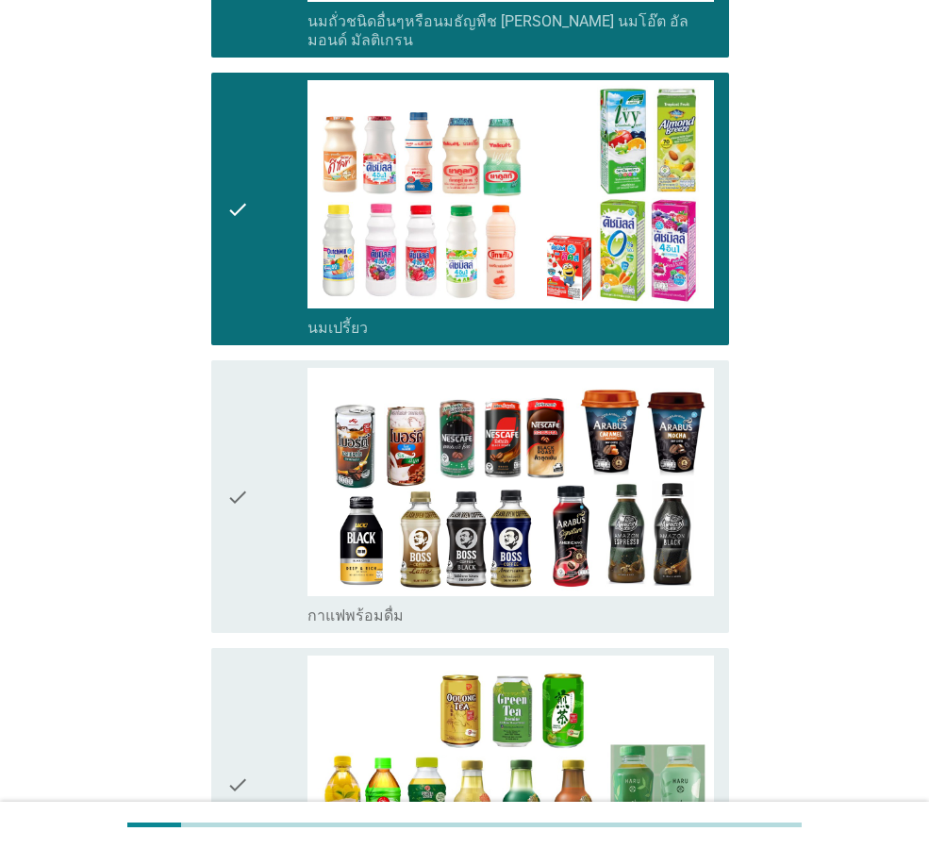
click at [226, 455] on div "check check_box_outline_blank กาแฟพร้อมดื่ม" at bounding box center [470, 496] width 518 height 272
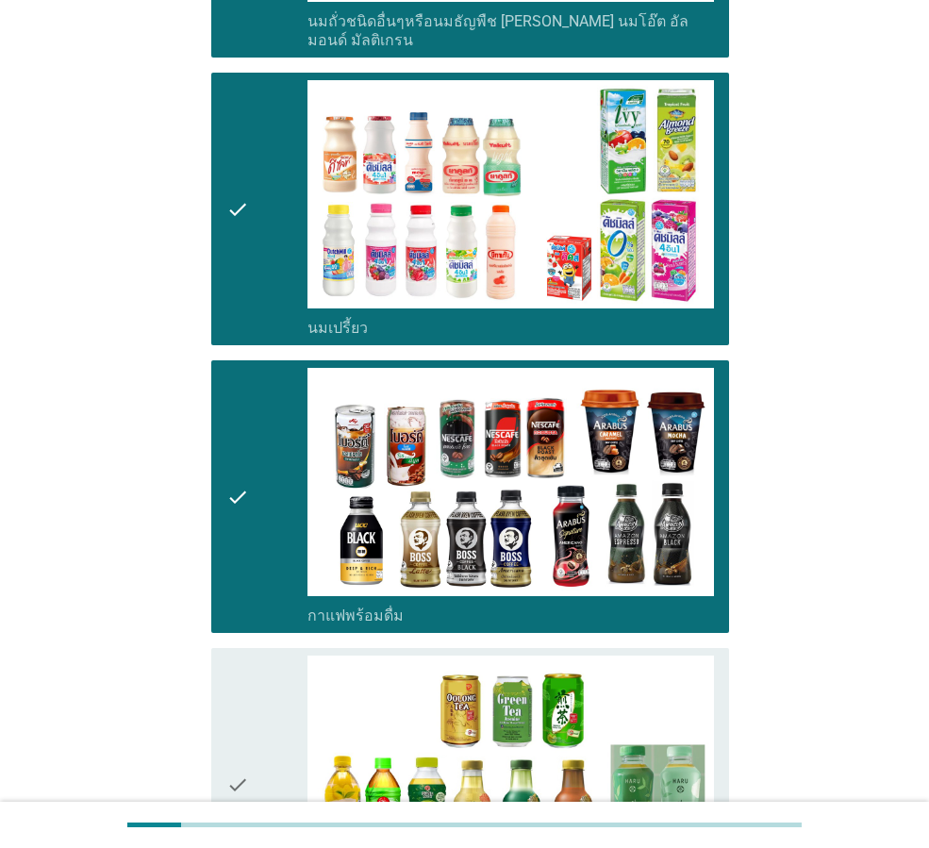
scroll to position [1226, 0]
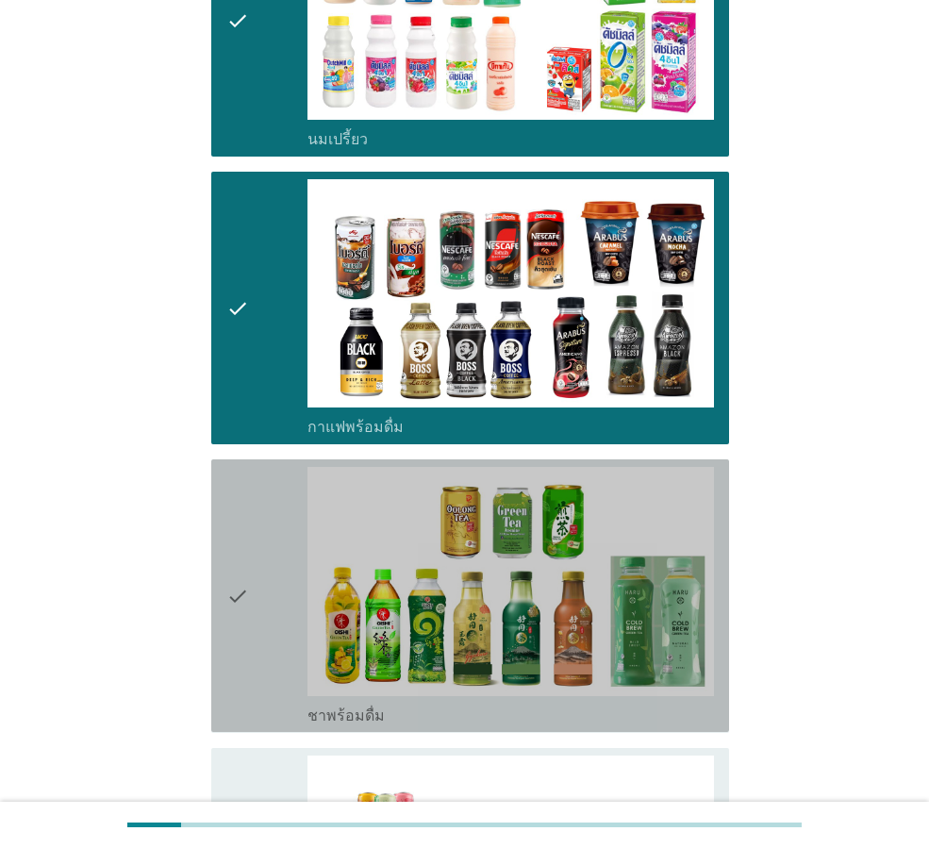
click at [252, 520] on div "check" at bounding box center [266, 595] width 81 height 257
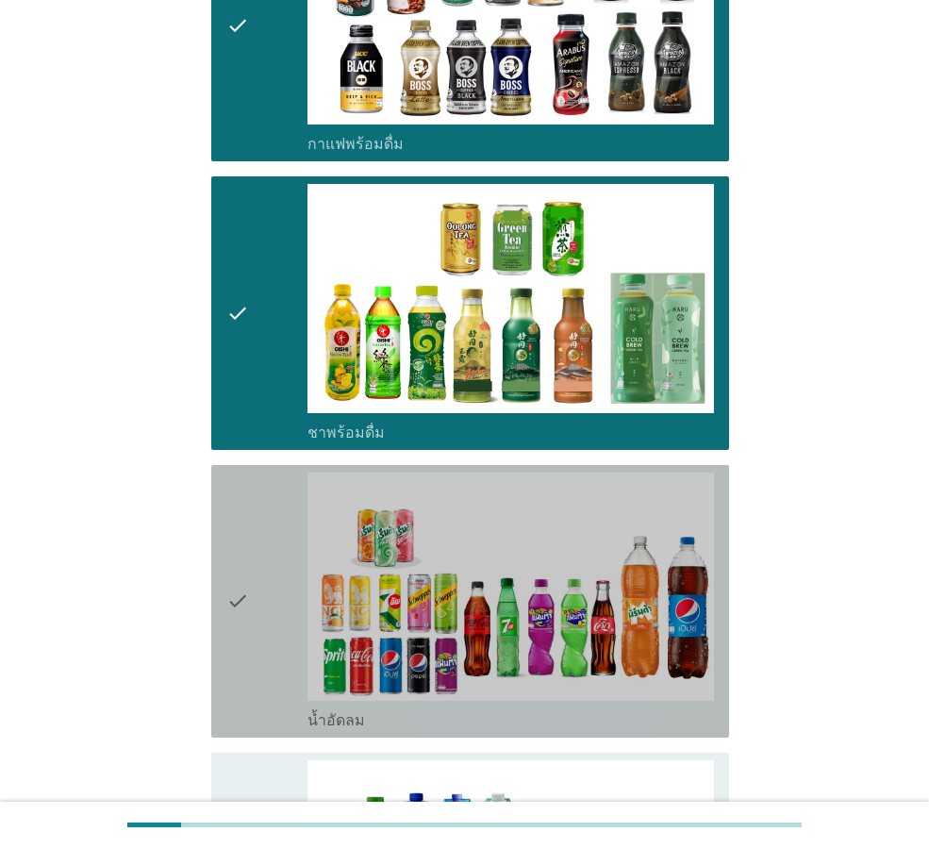
click at [254, 532] on div "check" at bounding box center [266, 600] width 81 height 257
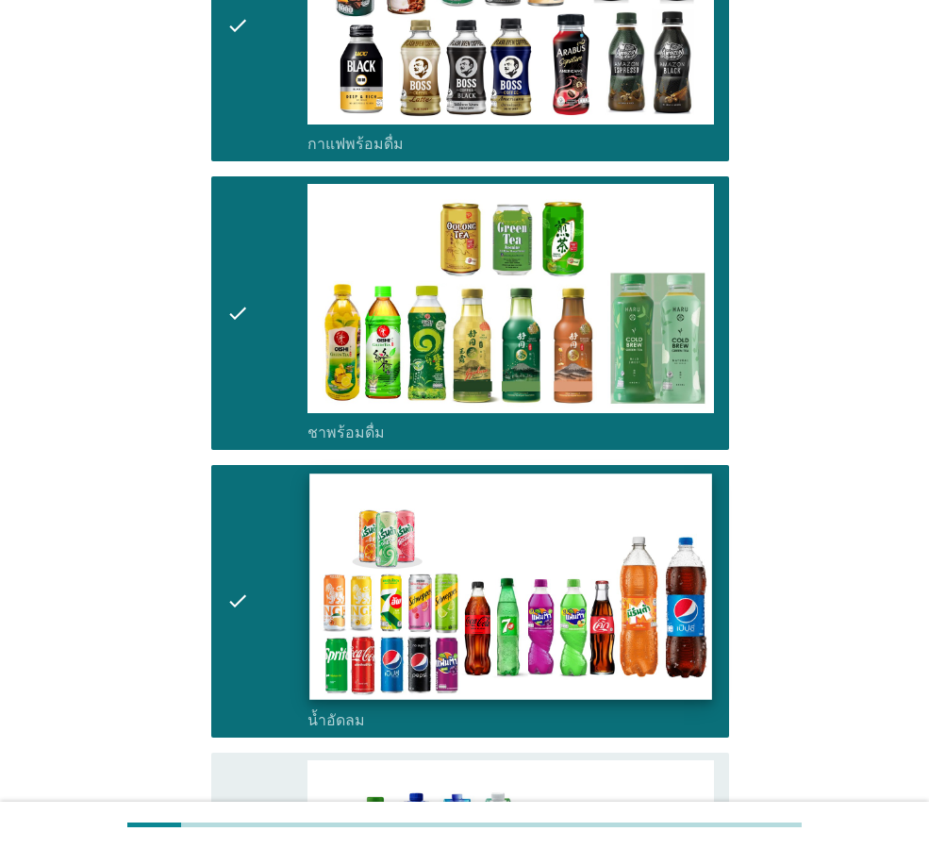
scroll to position [1791, 0]
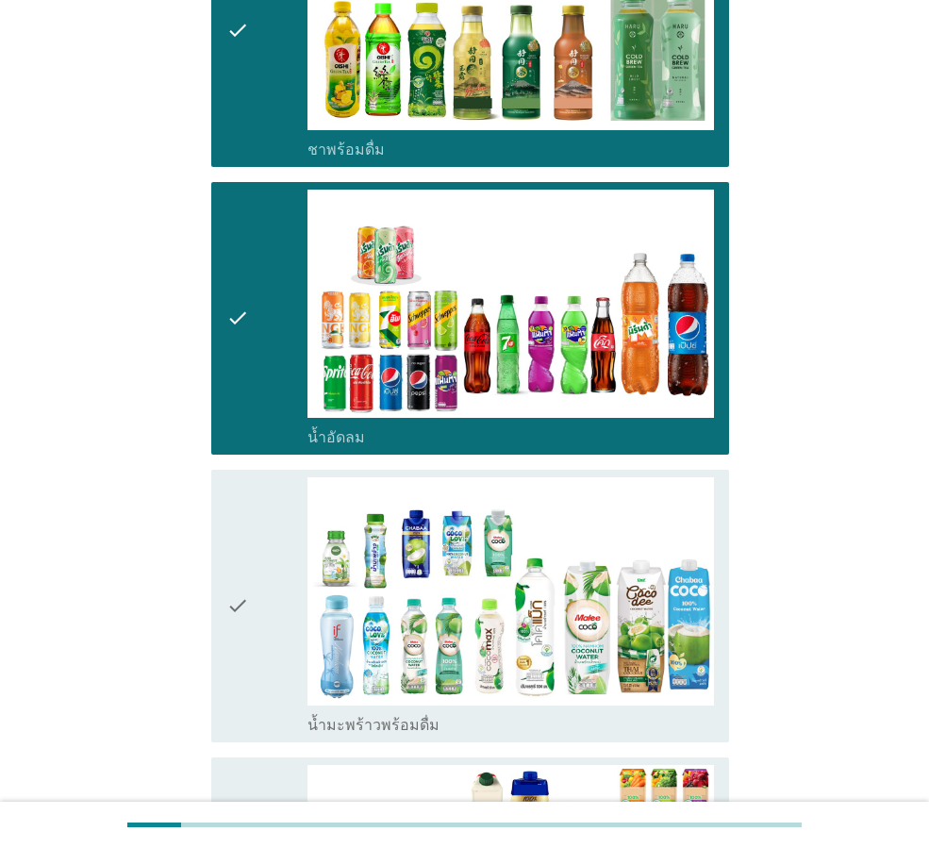
click at [243, 547] on icon "check" at bounding box center [237, 605] width 23 height 257
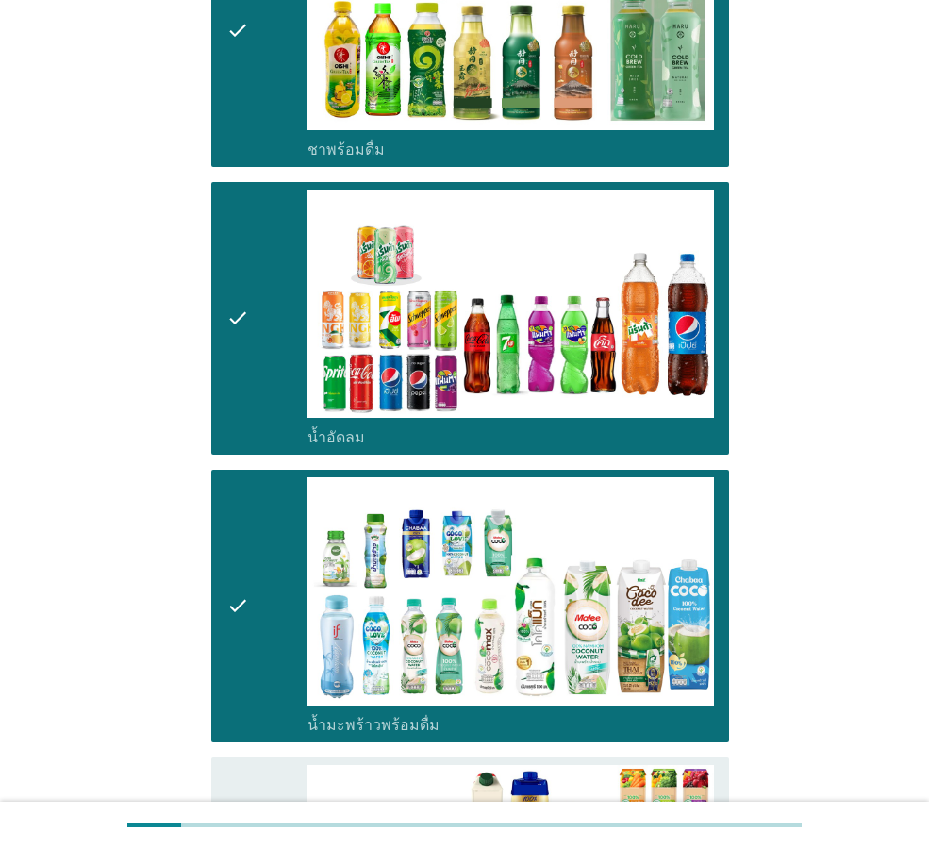
scroll to position [2074, 0]
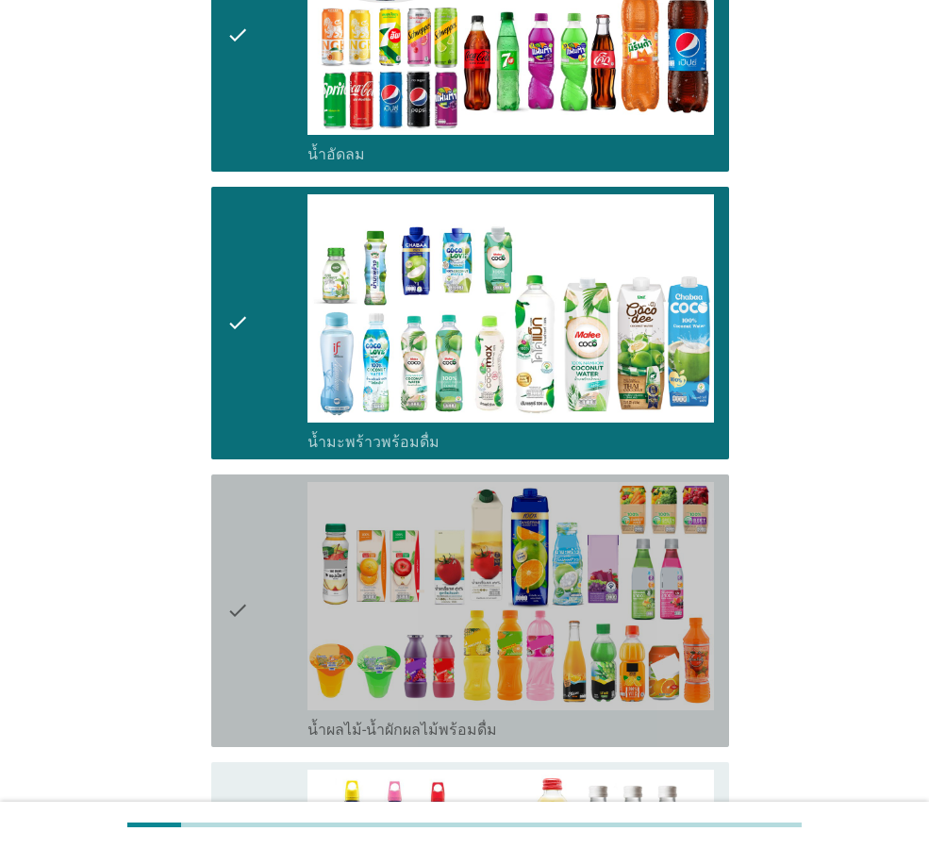
click at [253, 555] on div "check" at bounding box center [266, 610] width 81 height 257
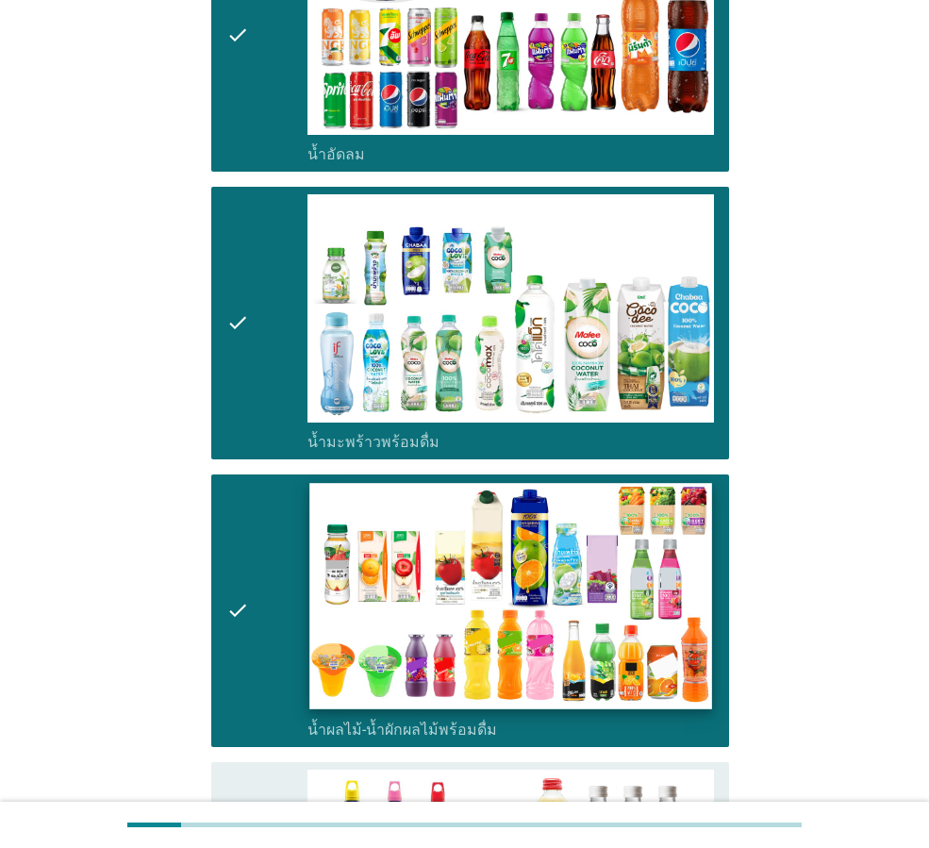
scroll to position [2357, 0]
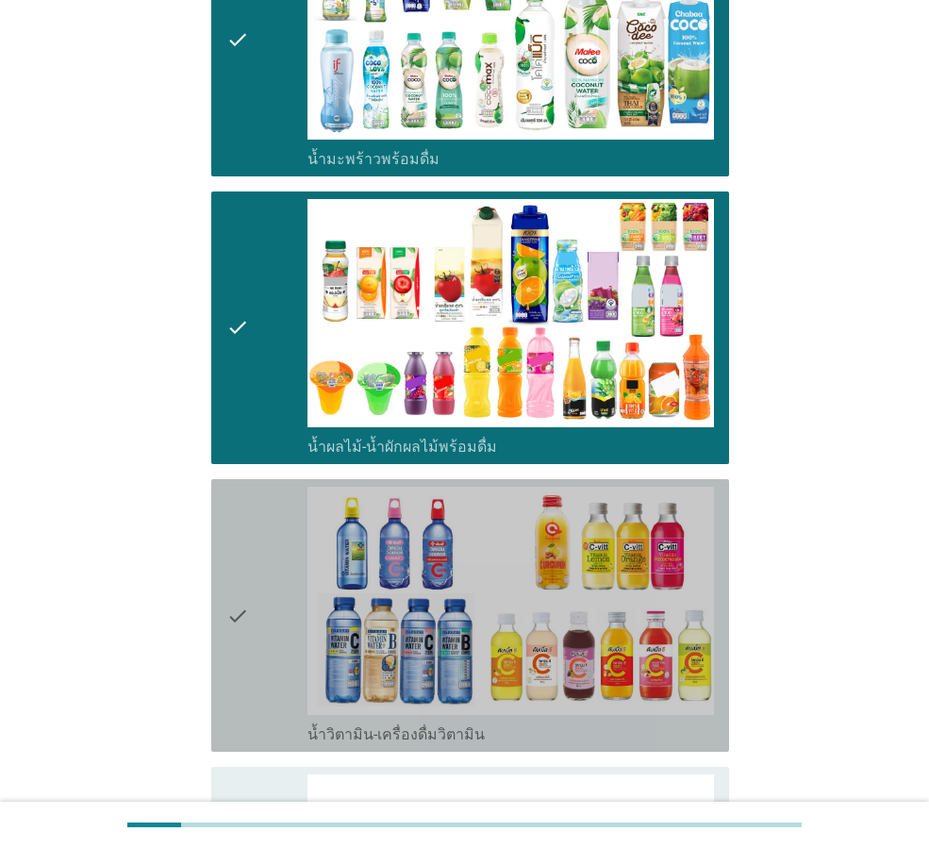
click at [258, 565] on div "check" at bounding box center [266, 614] width 81 height 257
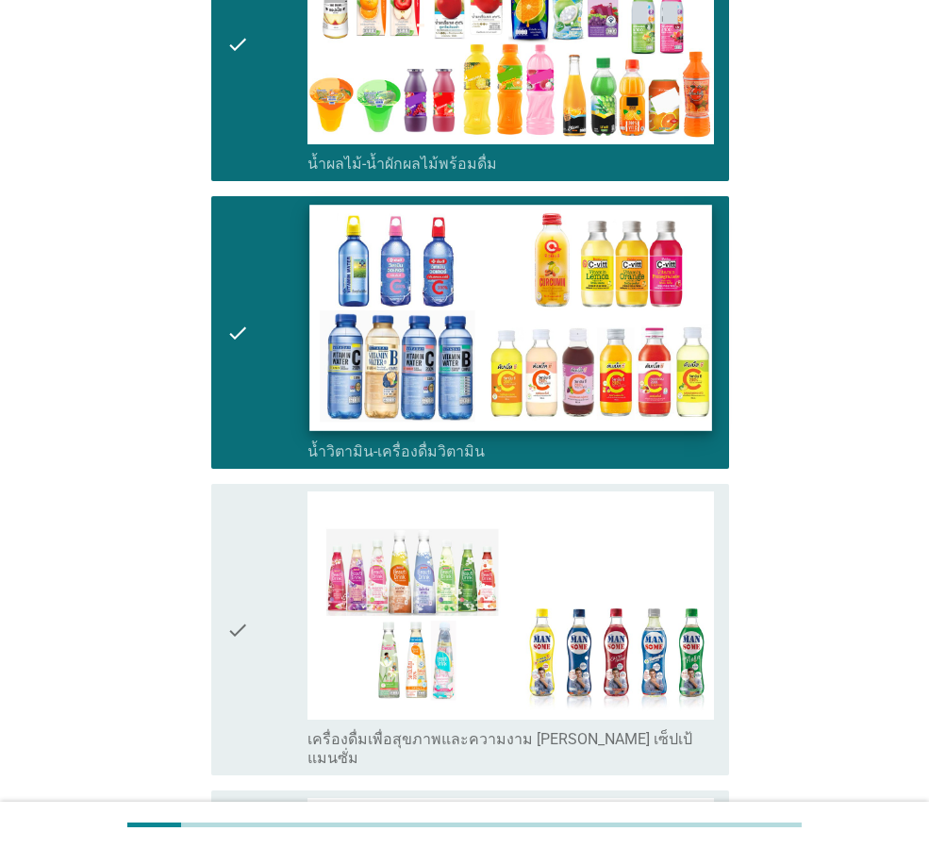
scroll to position [2734, 0]
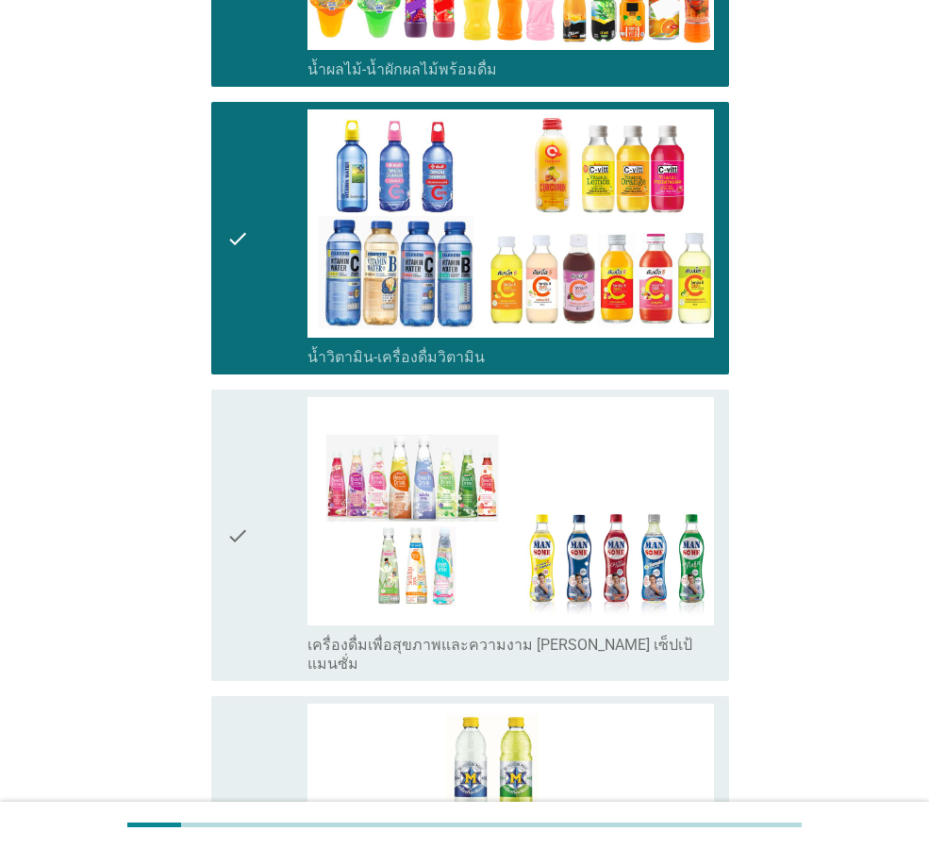
click at [257, 508] on div "check" at bounding box center [266, 535] width 81 height 276
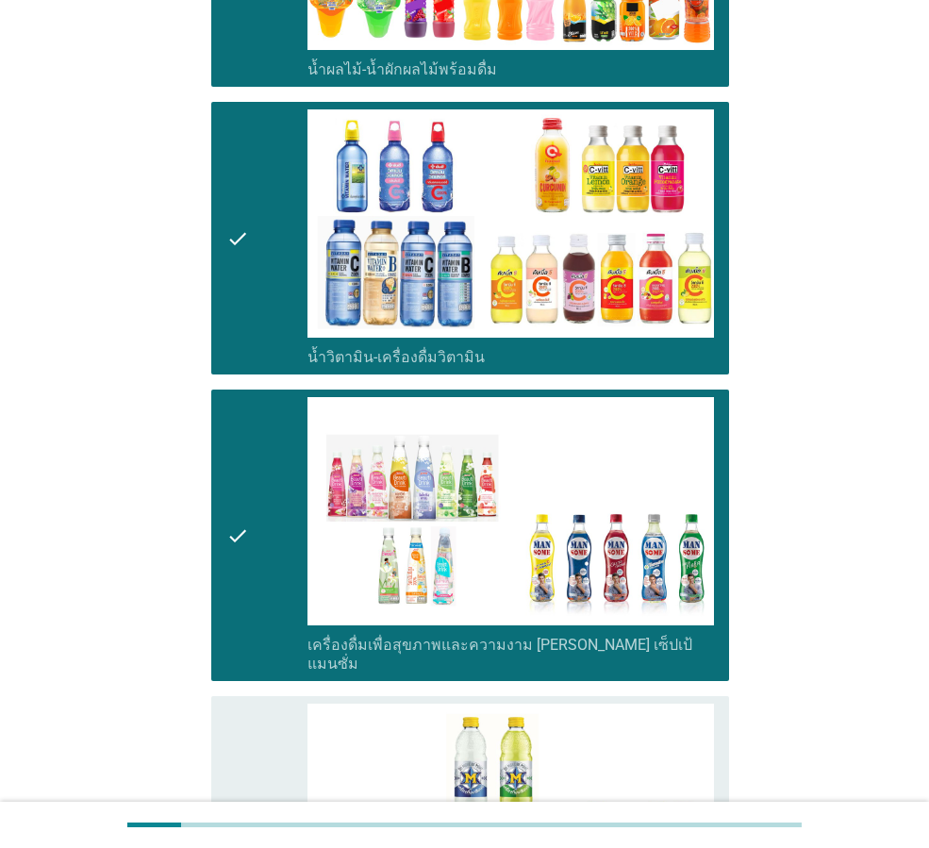
scroll to position [2923, 0]
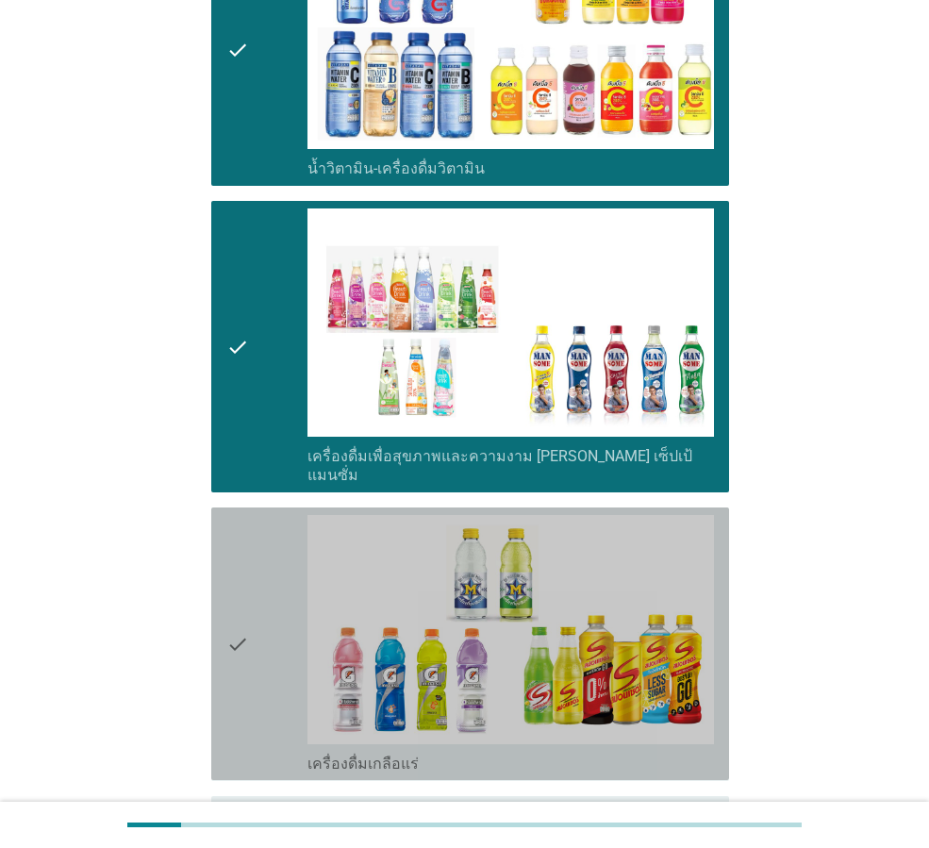
click at [238, 555] on icon "check" at bounding box center [237, 643] width 23 height 257
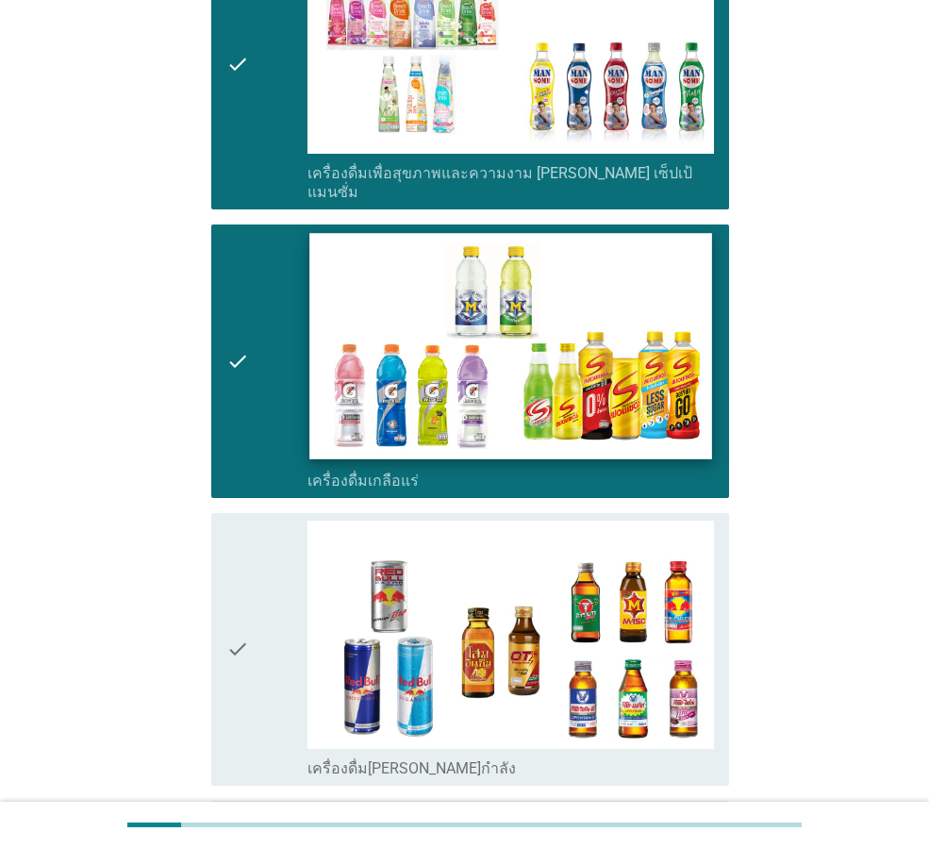
scroll to position [3300, 0]
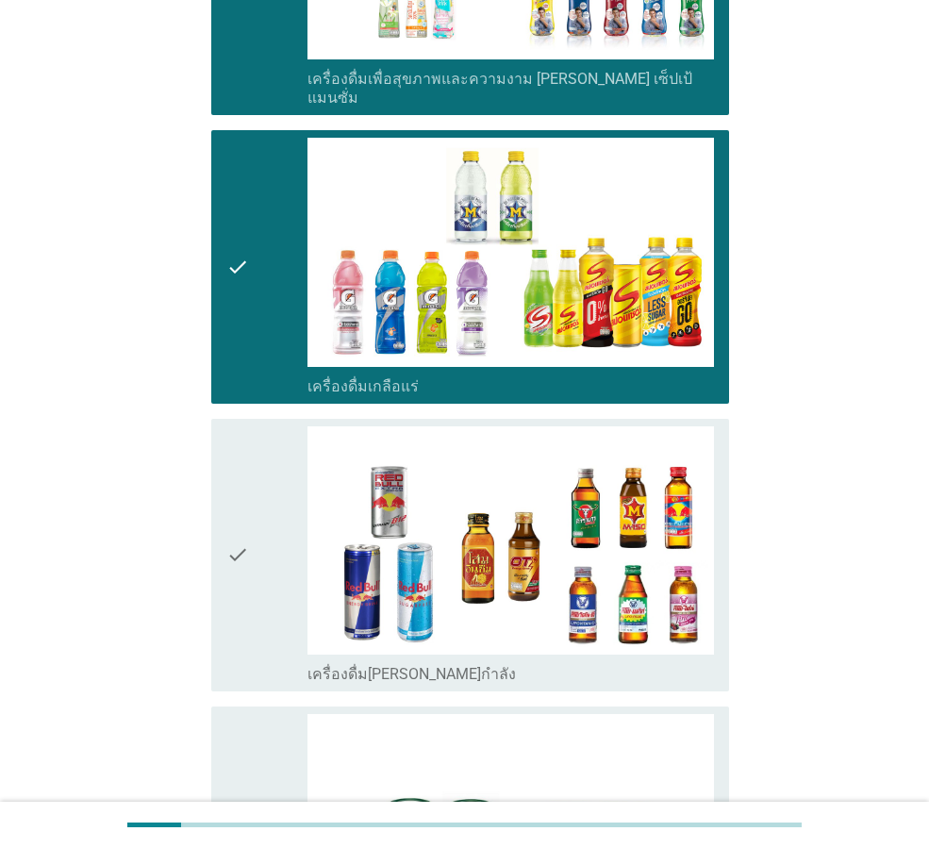
click at [254, 505] on div "check" at bounding box center [266, 554] width 81 height 257
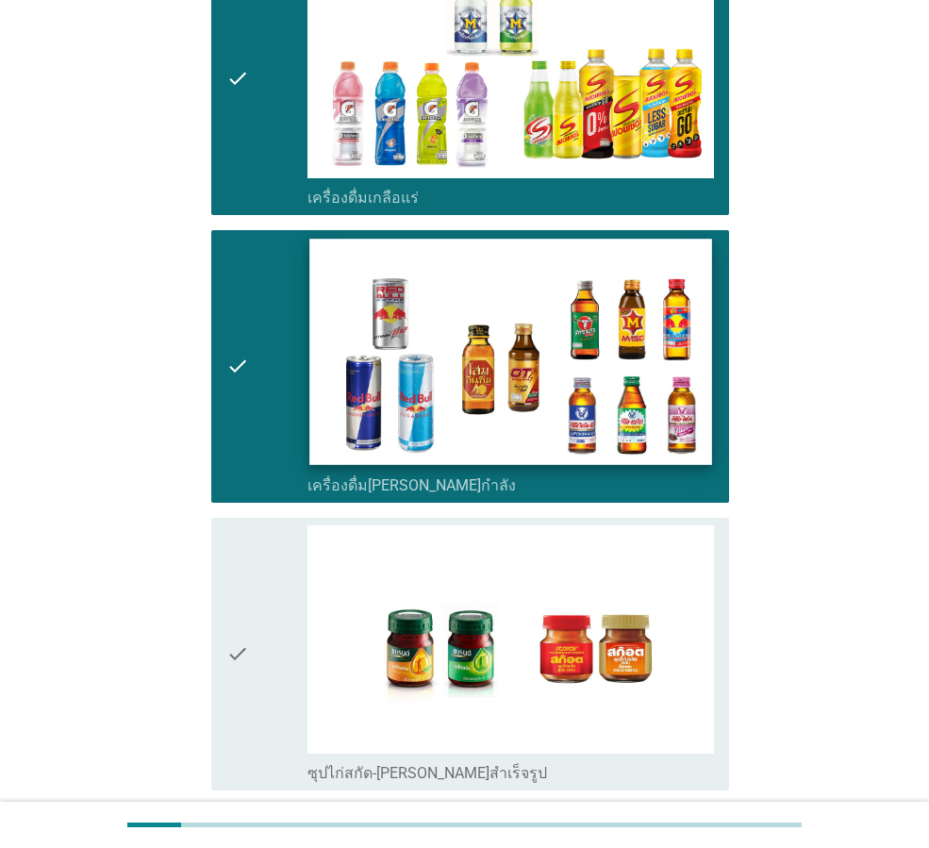
scroll to position [3582, 0]
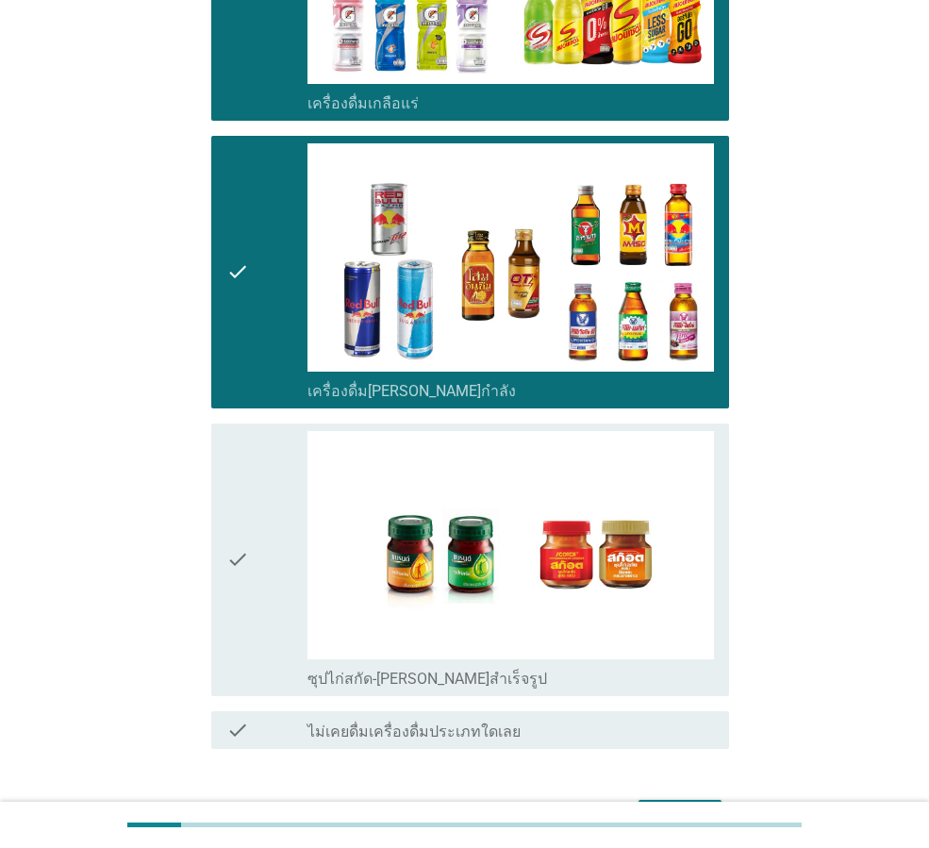
click at [666, 805] on div "ต่อไป" at bounding box center [679, 816] width 53 height 23
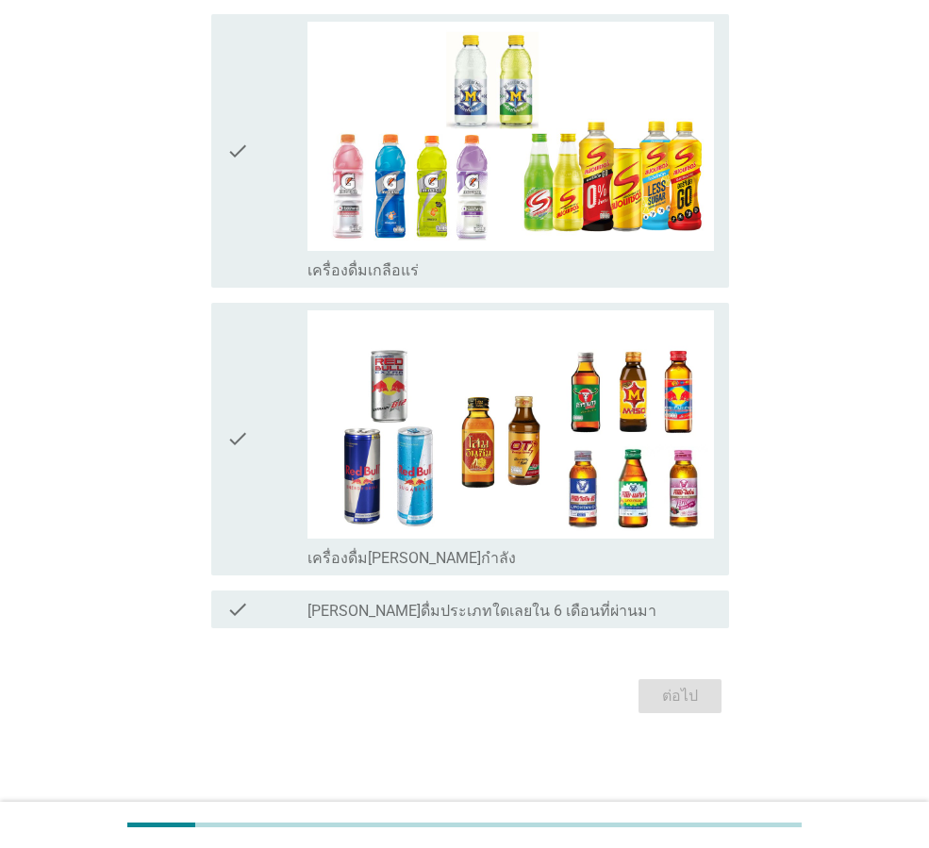
scroll to position [0, 0]
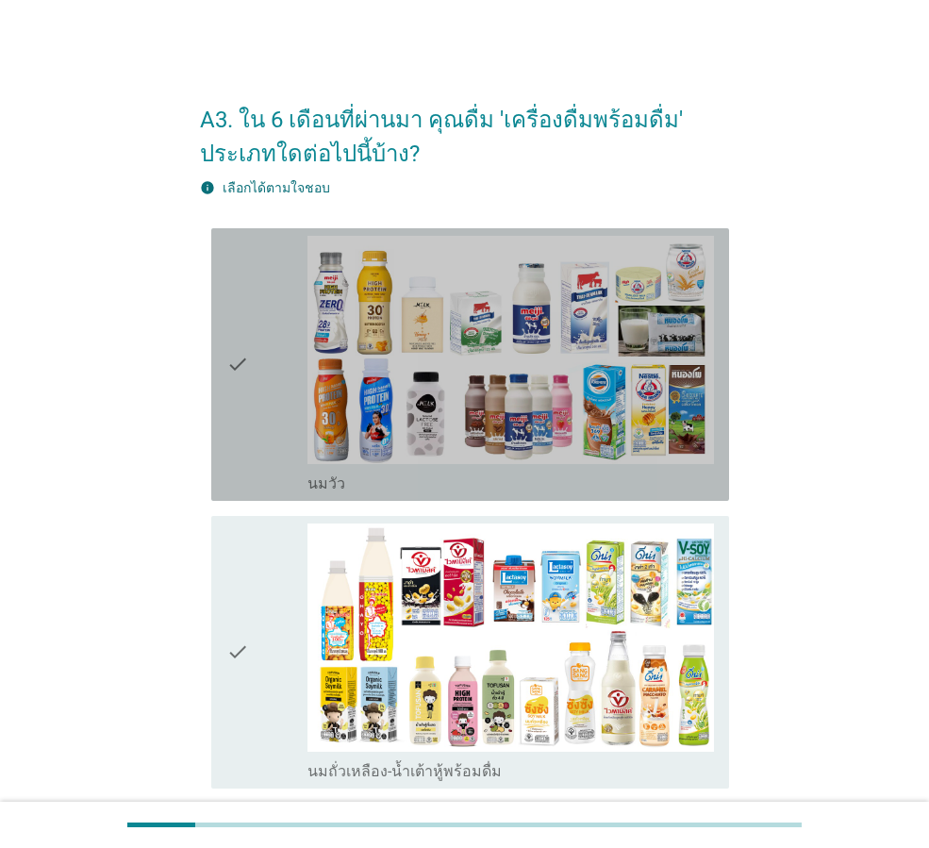
click at [227, 360] on icon "check" at bounding box center [237, 364] width 23 height 257
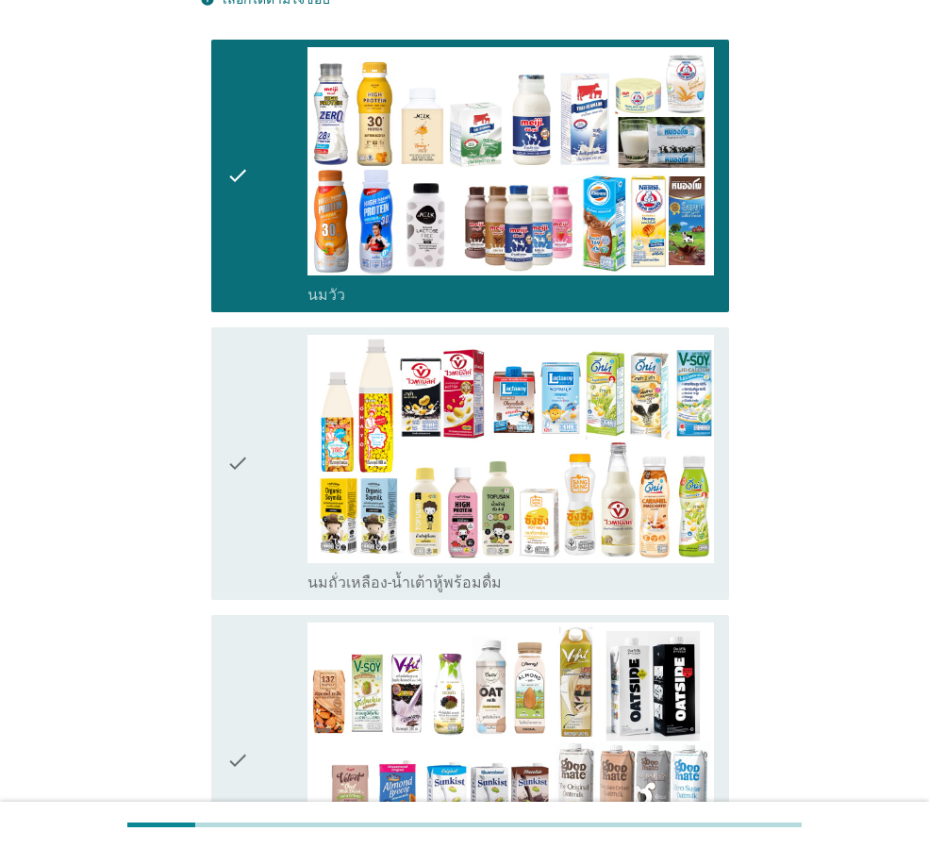
scroll to position [283, 0]
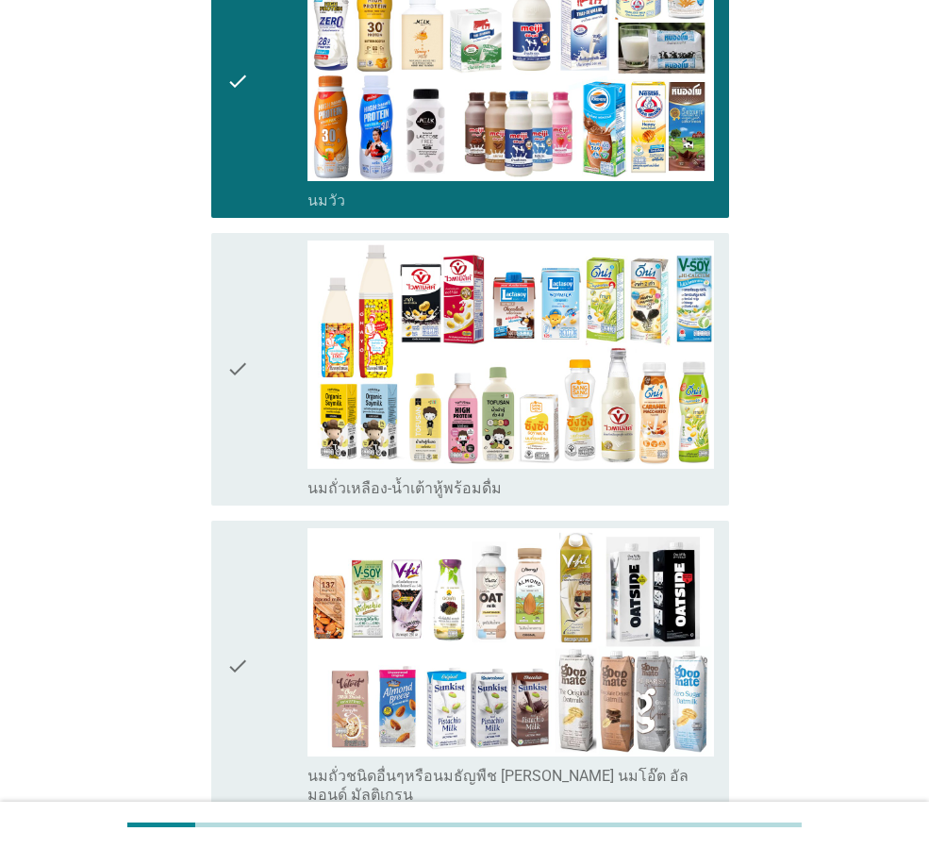
click at [258, 407] on div "check" at bounding box center [266, 368] width 81 height 257
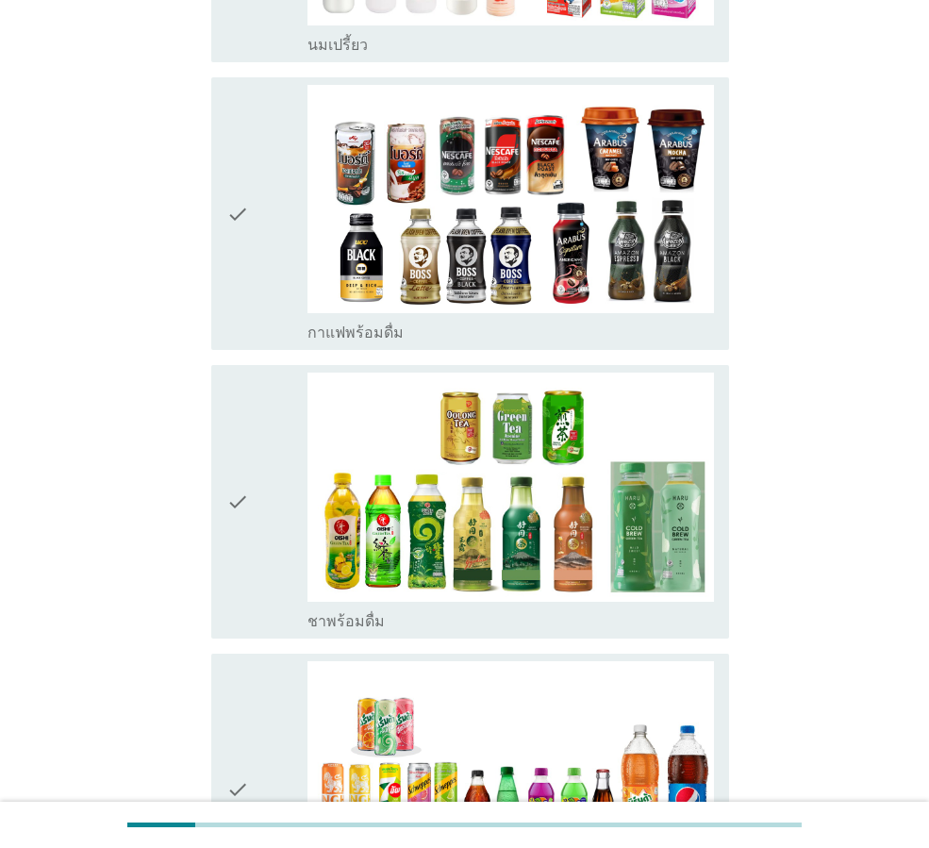
scroll to position [1414, 0]
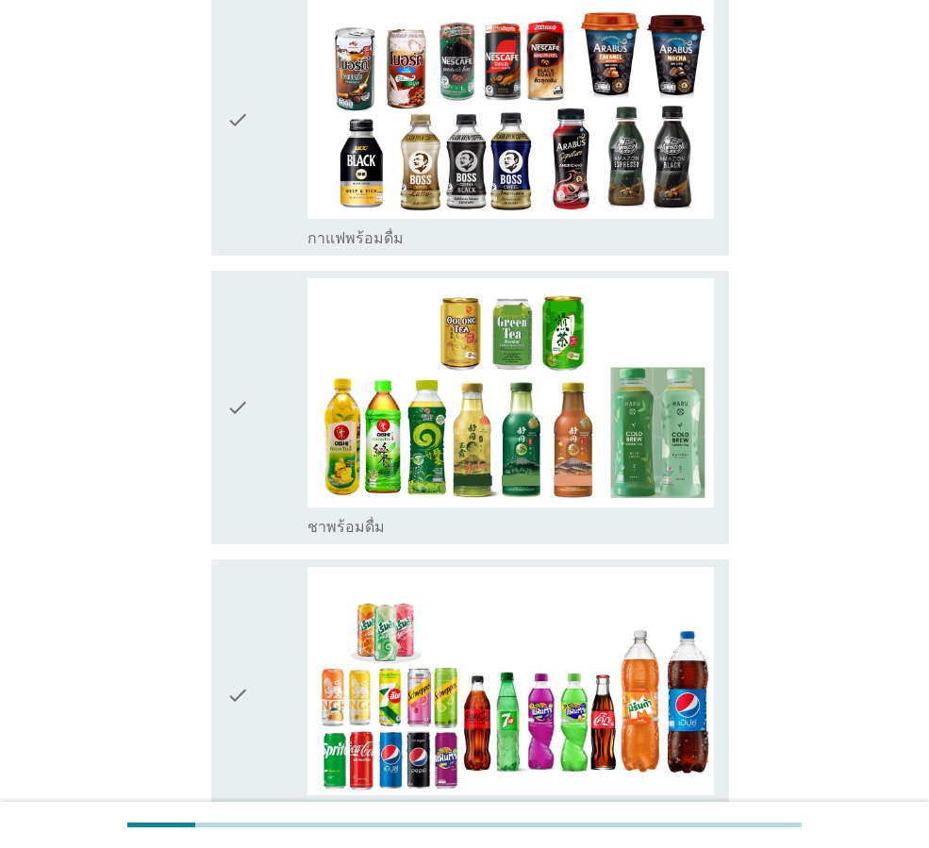
click at [247, 400] on icon "check" at bounding box center [237, 406] width 23 height 257
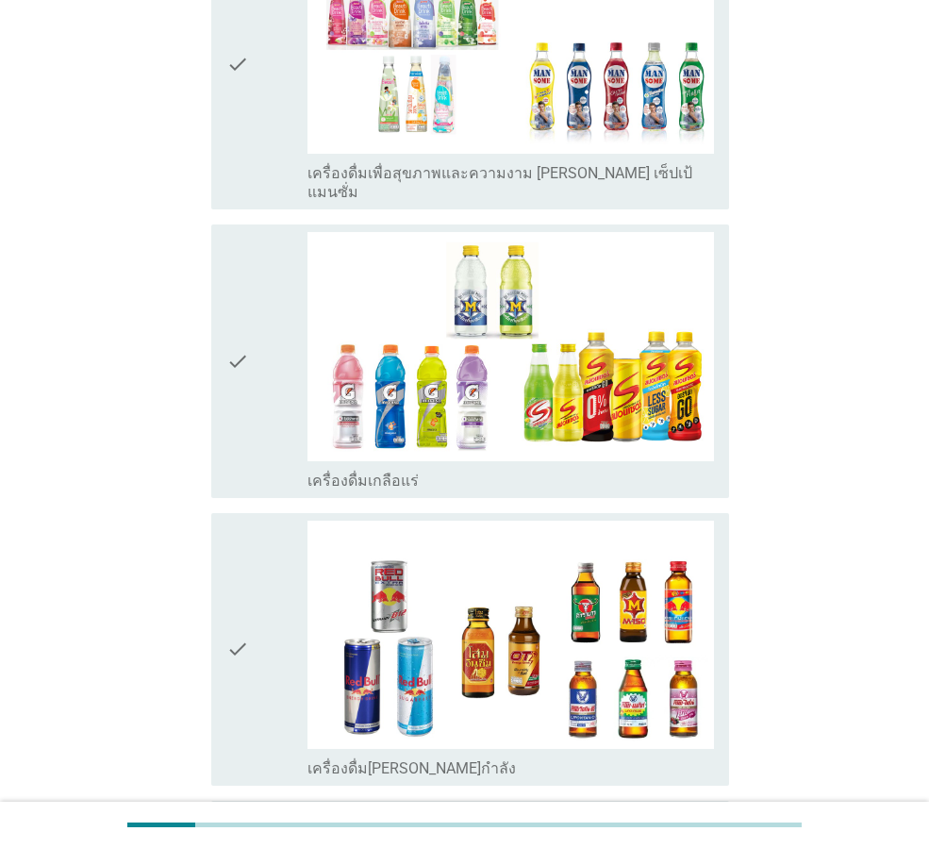
scroll to position [3378, 0]
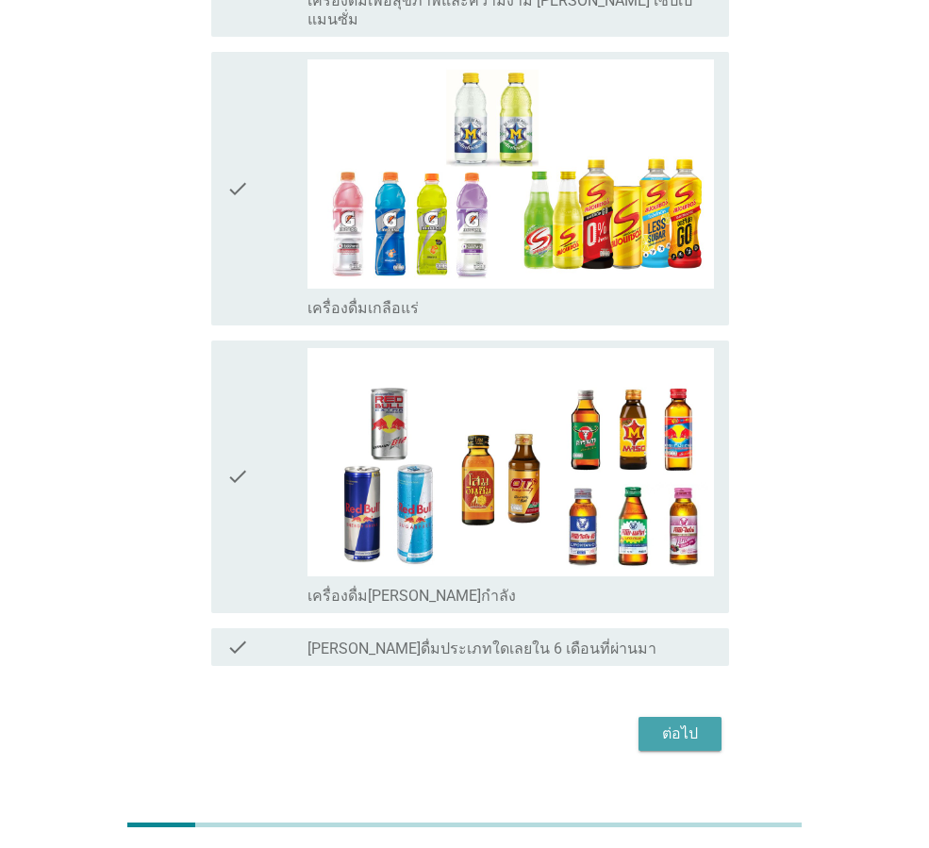
click at [664, 722] on div "ต่อไป" at bounding box center [679, 733] width 53 height 23
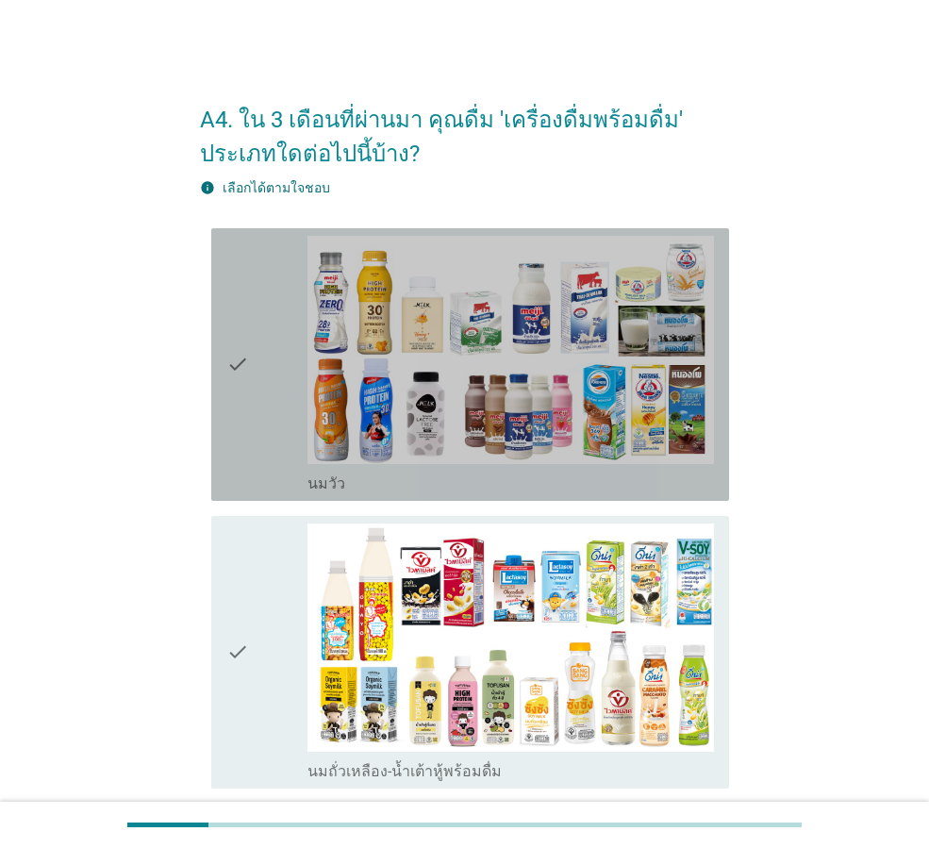
drag, startPoint x: 247, startPoint y: 347, endPoint x: 255, endPoint y: 456, distance: 109.7
click at [246, 348] on icon "check" at bounding box center [237, 364] width 23 height 257
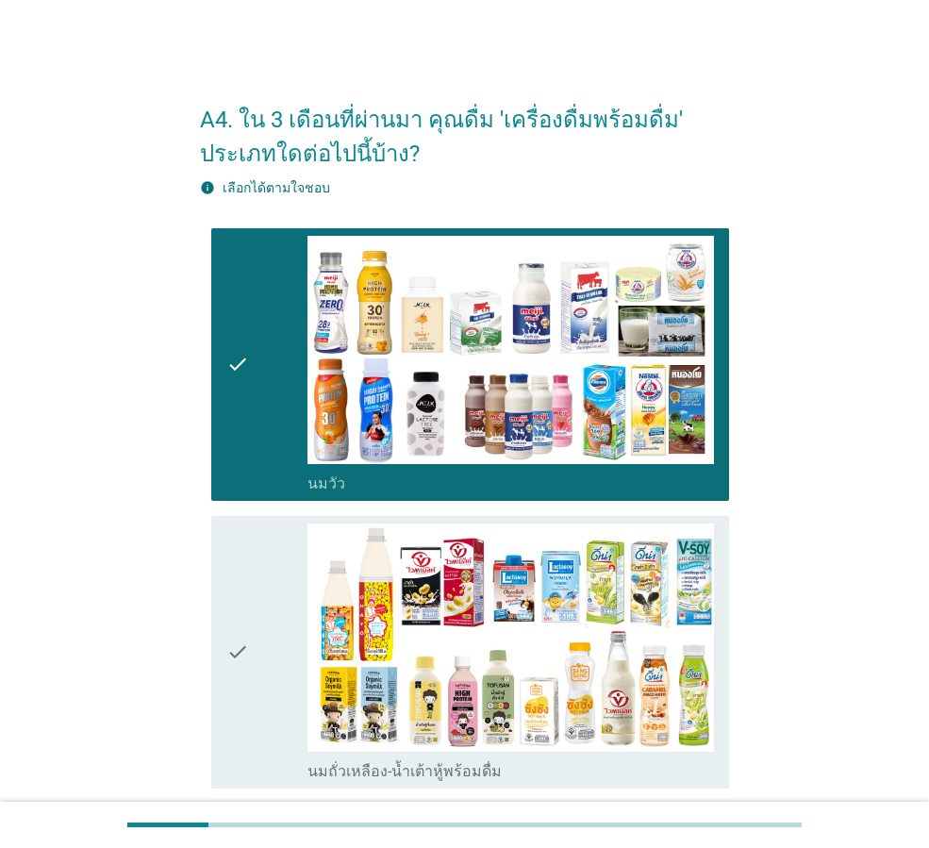
click at [263, 588] on div "check" at bounding box center [266, 651] width 81 height 257
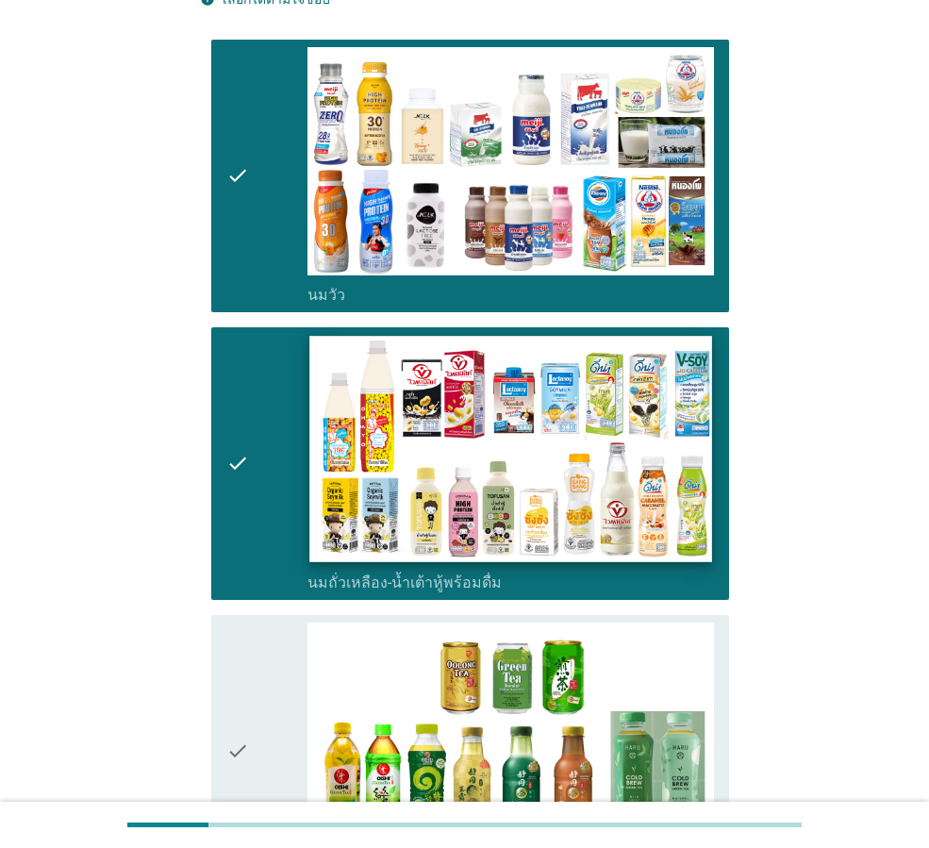
scroll to position [283, 0]
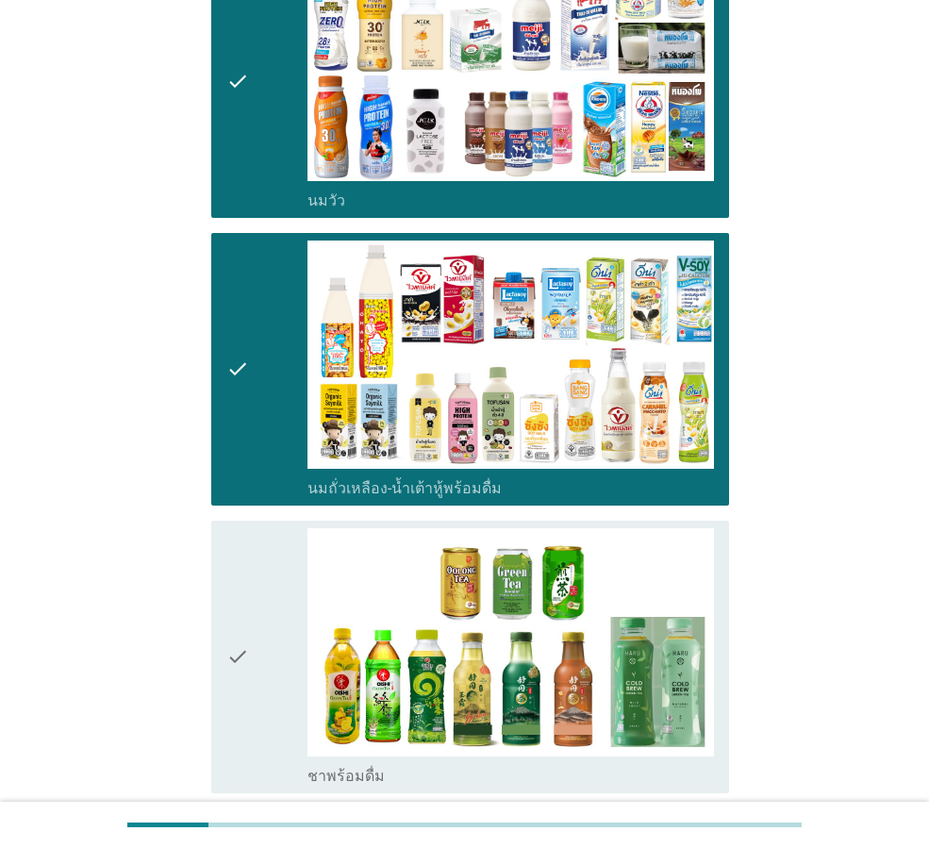
click at [248, 621] on icon "check" at bounding box center [237, 656] width 23 height 257
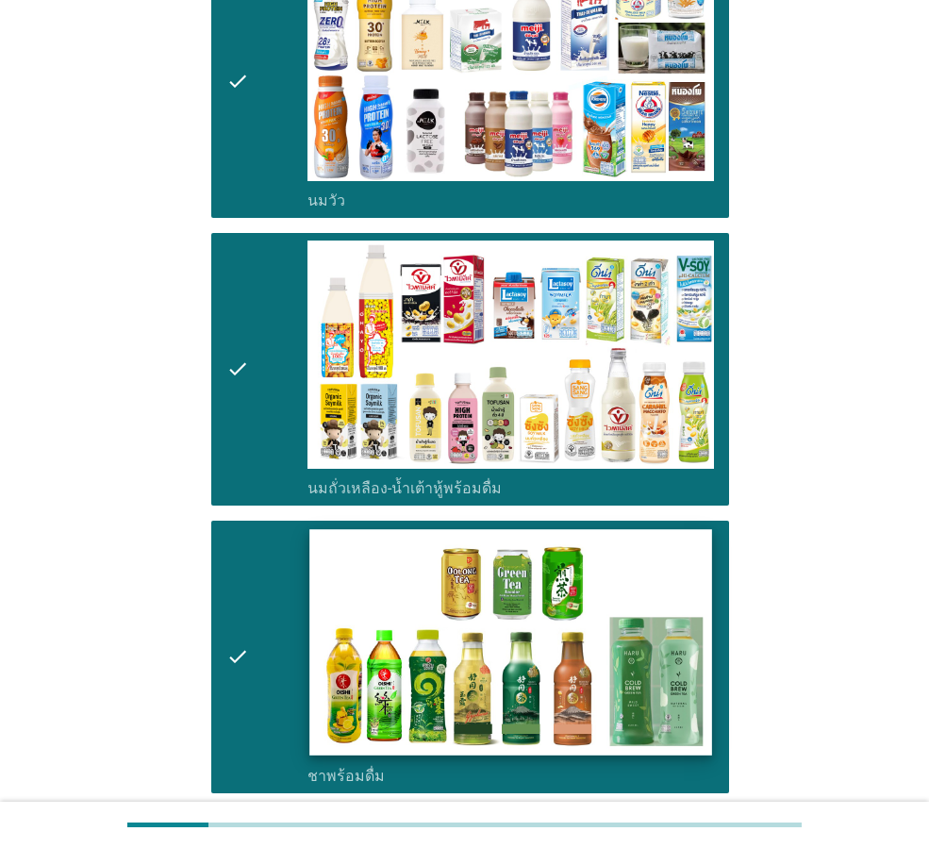
scroll to position [502, 0]
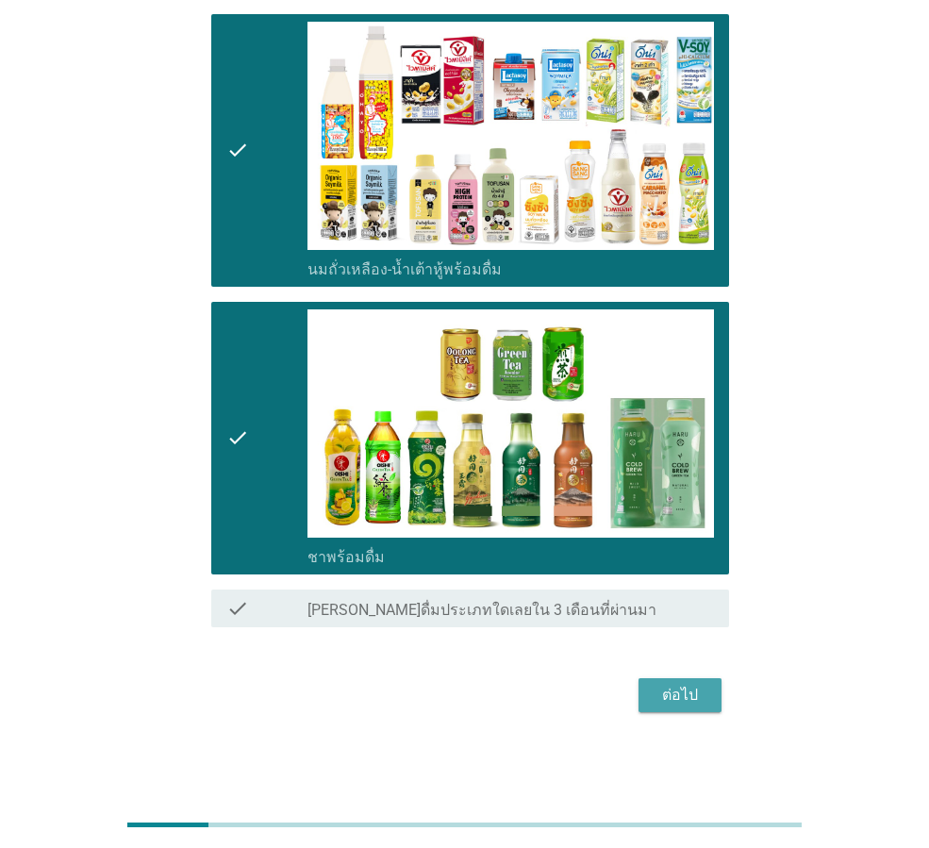
click at [693, 691] on div "ต่อไป" at bounding box center [679, 694] width 53 height 23
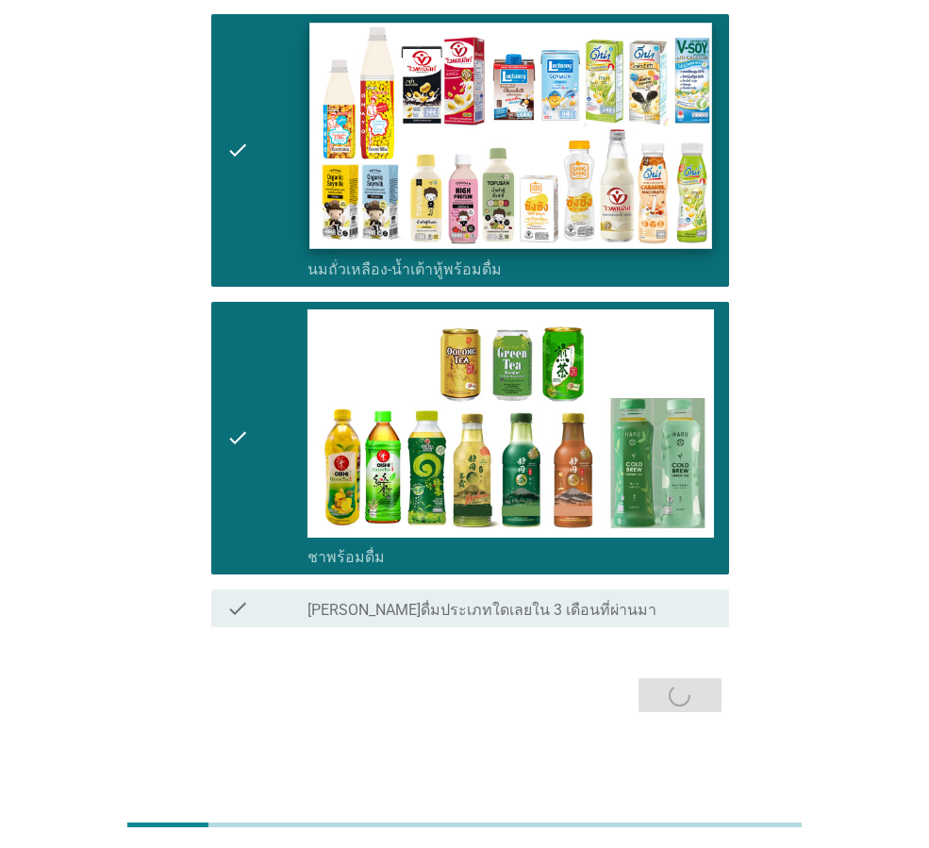
scroll to position [0, 0]
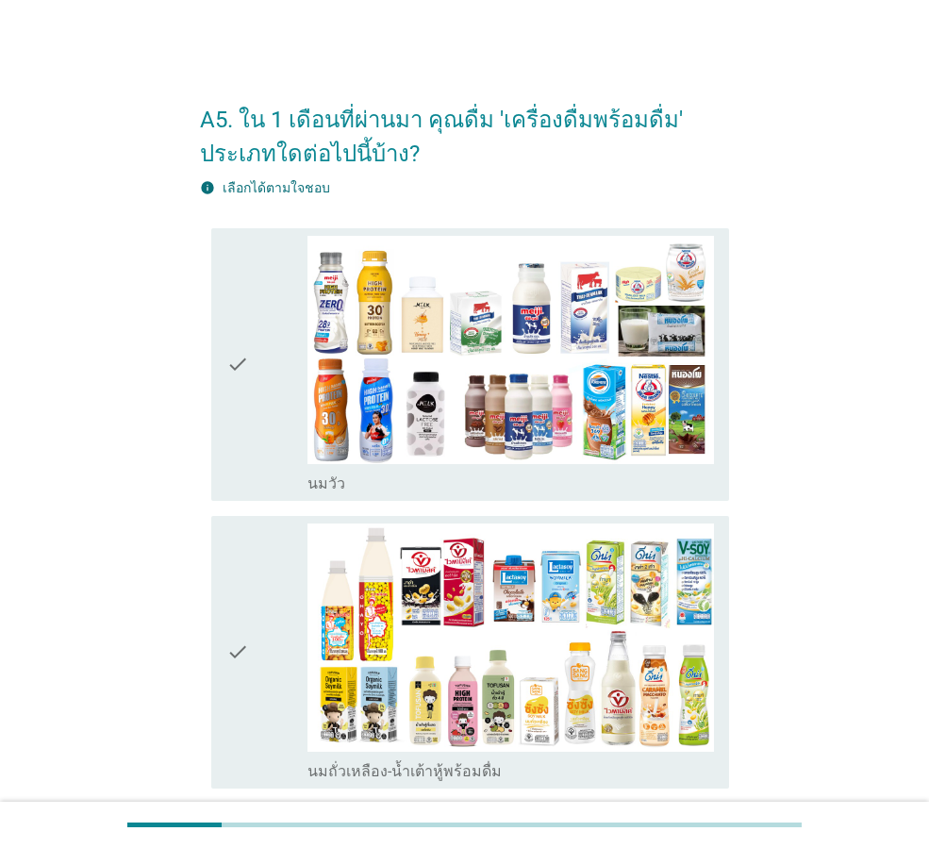
click at [258, 351] on div "check" at bounding box center [266, 364] width 81 height 257
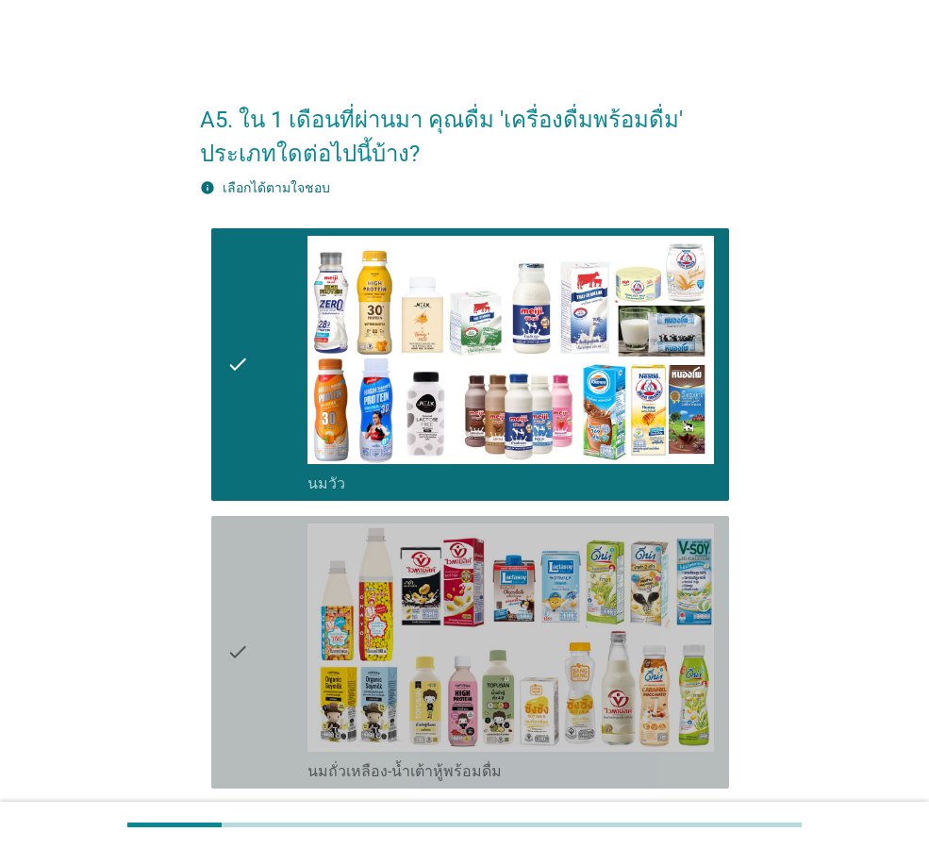
drag, startPoint x: 242, startPoint y: 536, endPoint x: 262, endPoint y: 617, distance: 83.5
click at [242, 538] on icon "check" at bounding box center [237, 651] width 23 height 257
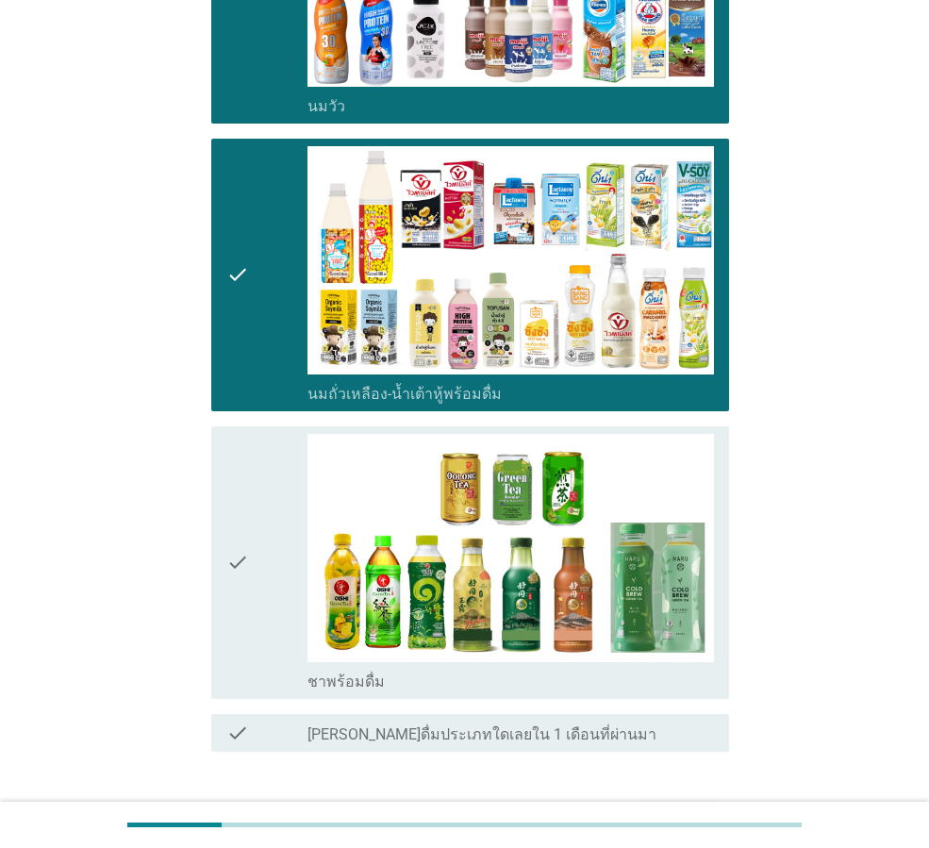
click at [238, 562] on icon "check" at bounding box center [237, 562] width 23 height 257
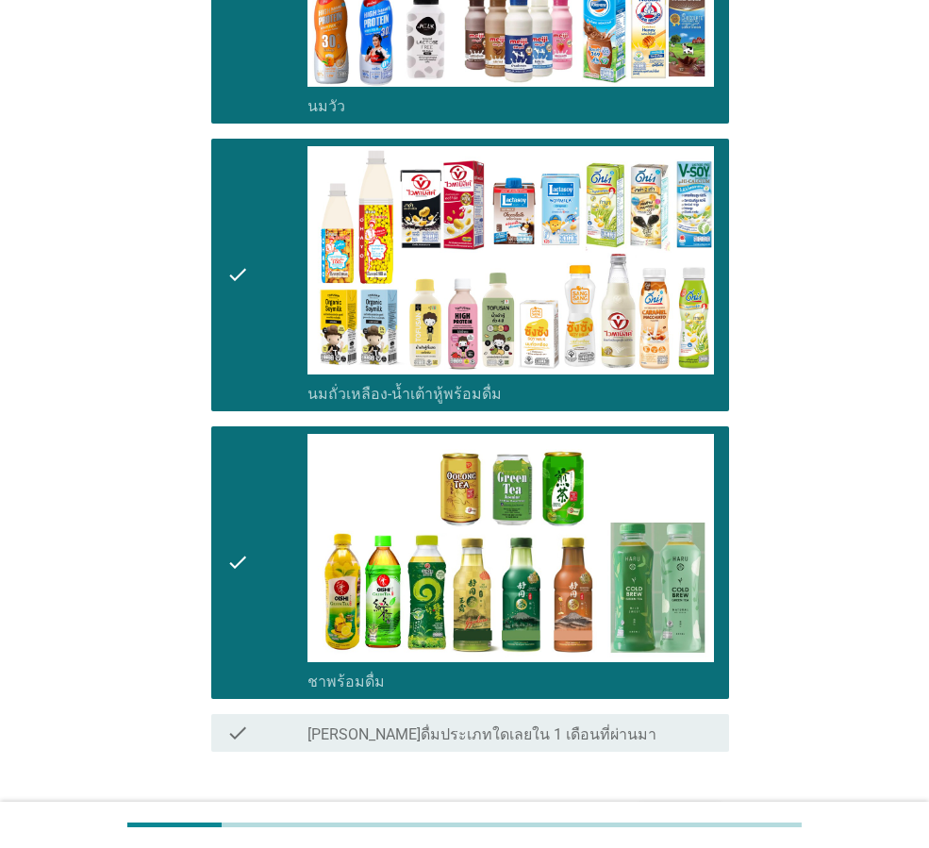
scroll to position [502, 0]
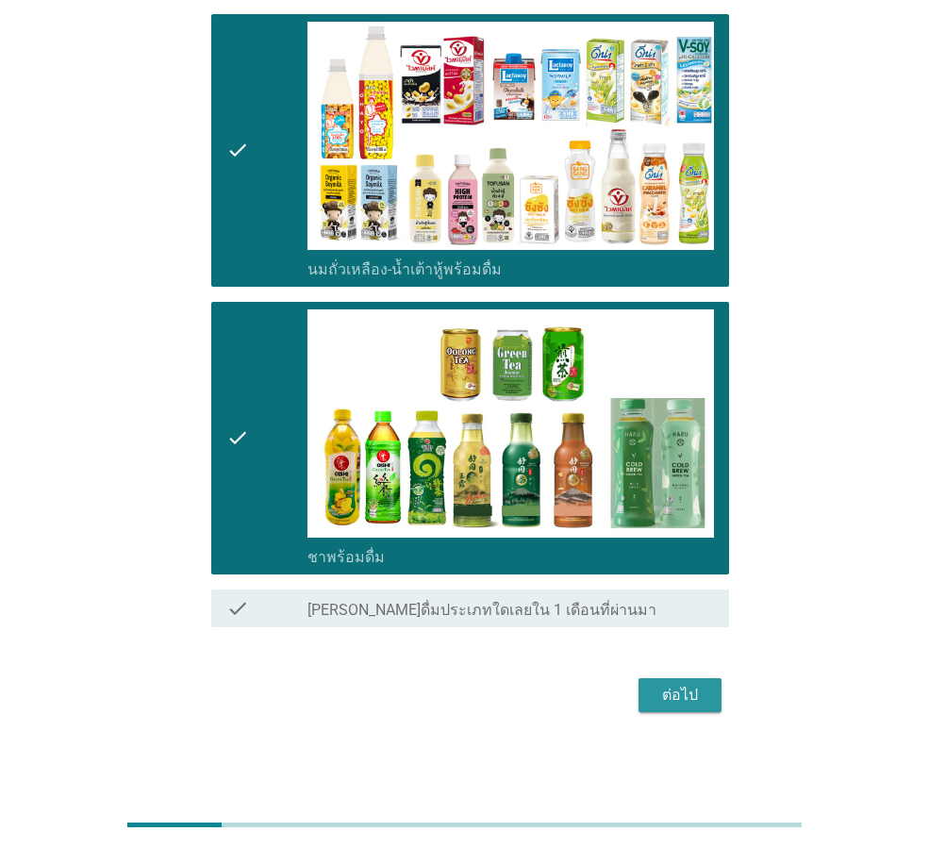
click at [676, 692] on div "ต่อไป" at bounding box center [679, 694] width 53 height 23
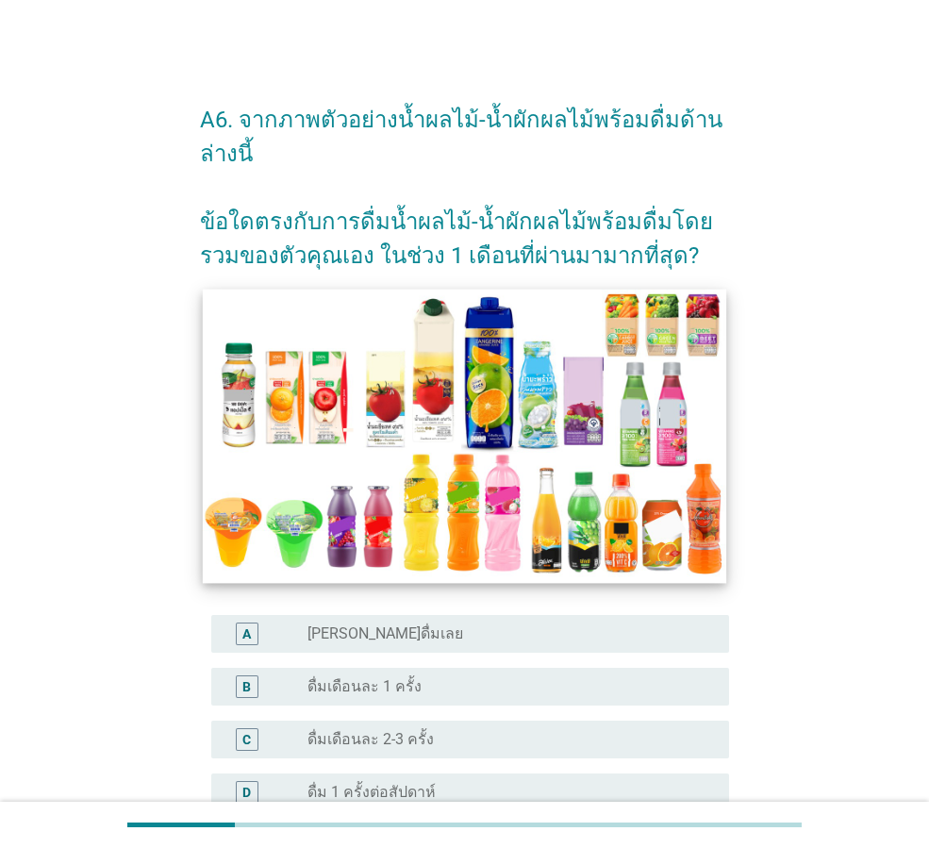
scroll to position [189, 0]
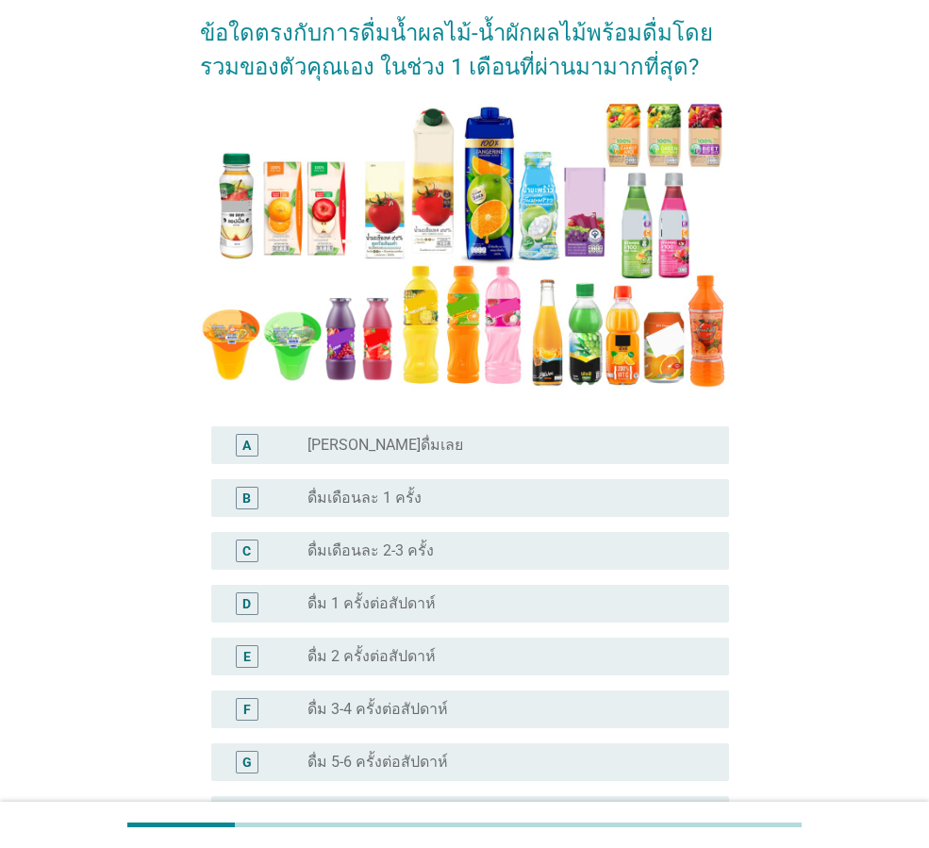
click at [413, 434] on div "radio_button_unchecked [PERSON_NAME]ดื่มเลย" at bounding box center [510, 445] width 406 height 23
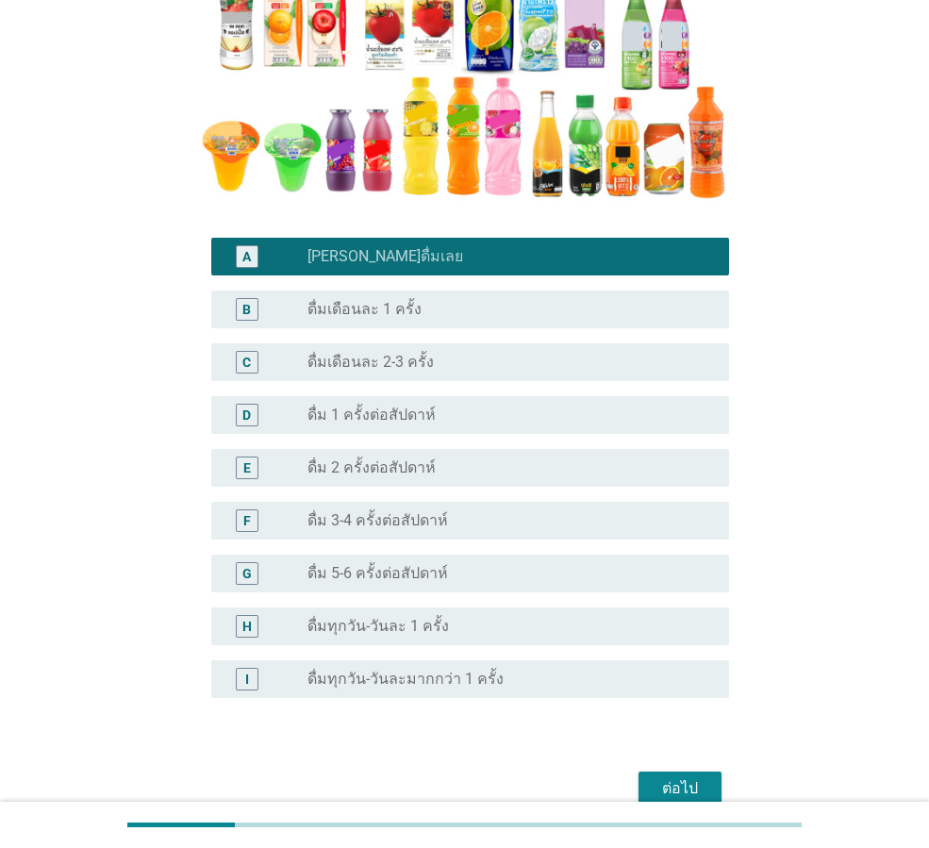
scroll to position [469, 0]
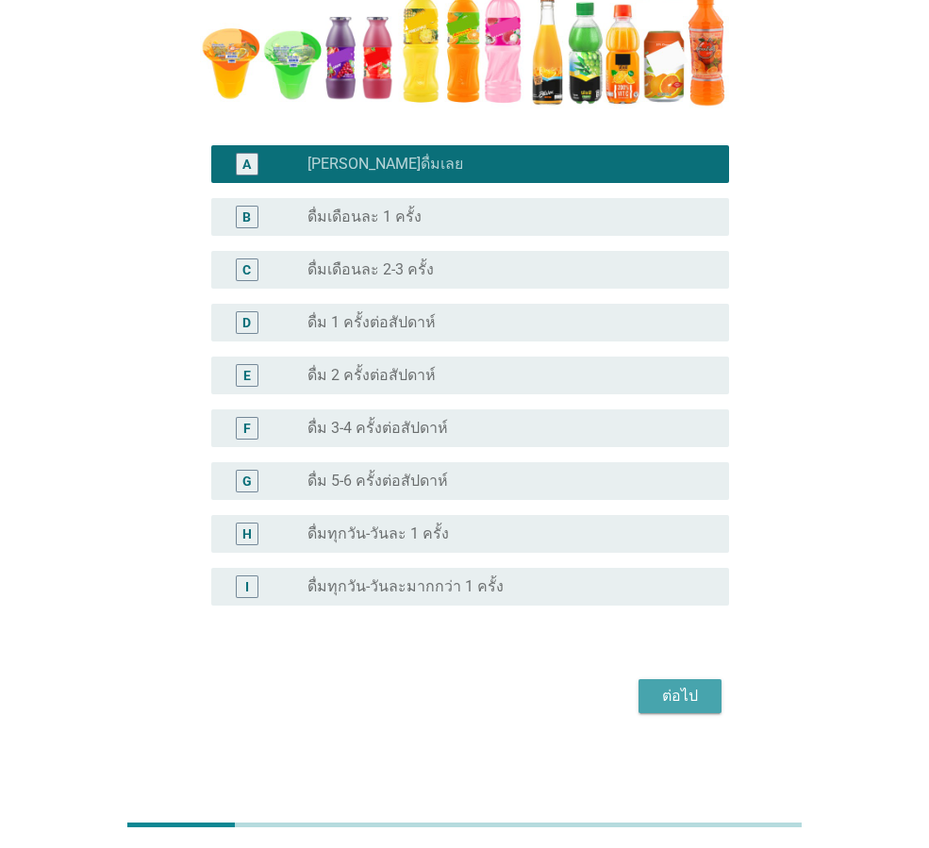
click at [686, 699] on div "ต่อไป" at bounding box center [679, 695] width 53 height 23
